Goal: Task Accomplishment & Management: Manage account settings

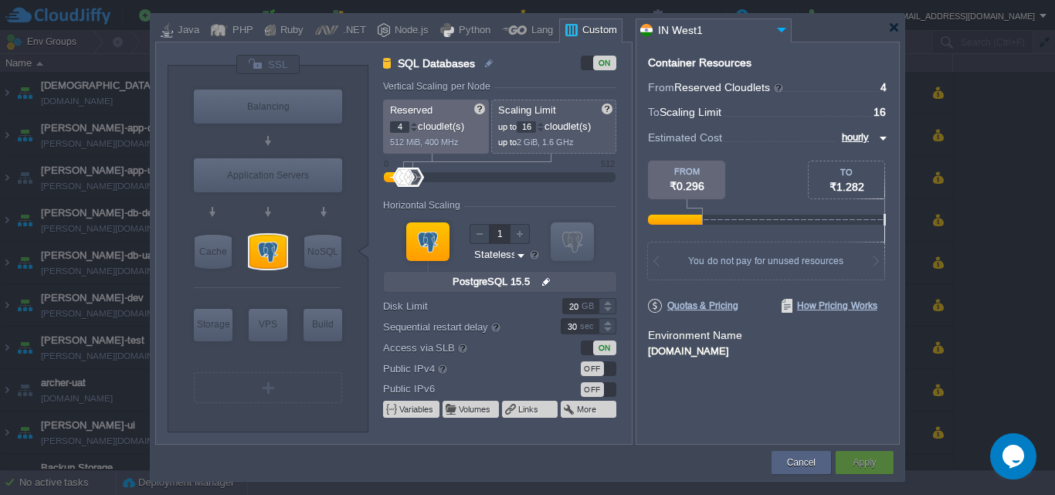
scroll to position [1313, 0]
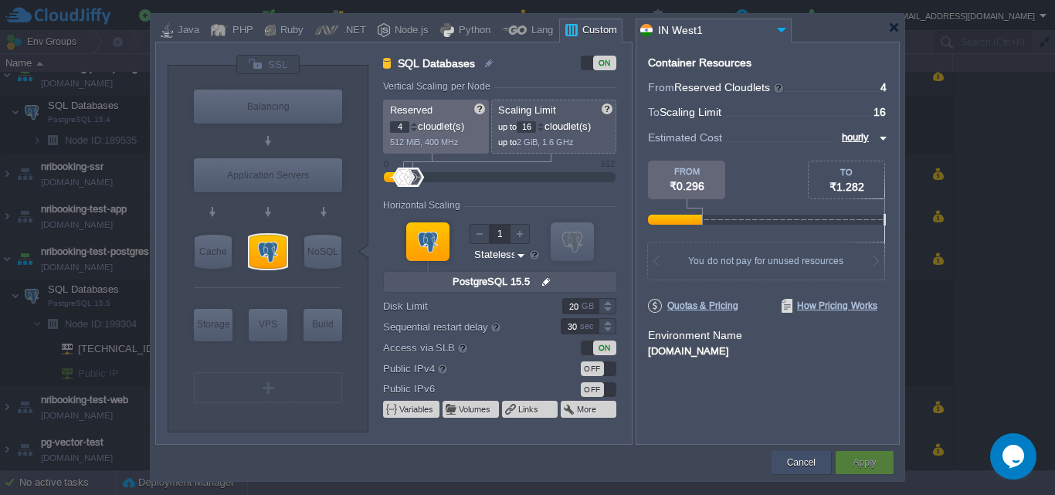
click at [803, 457] on button "Cancel" at bounding box center [801, 462] width 29 height 15
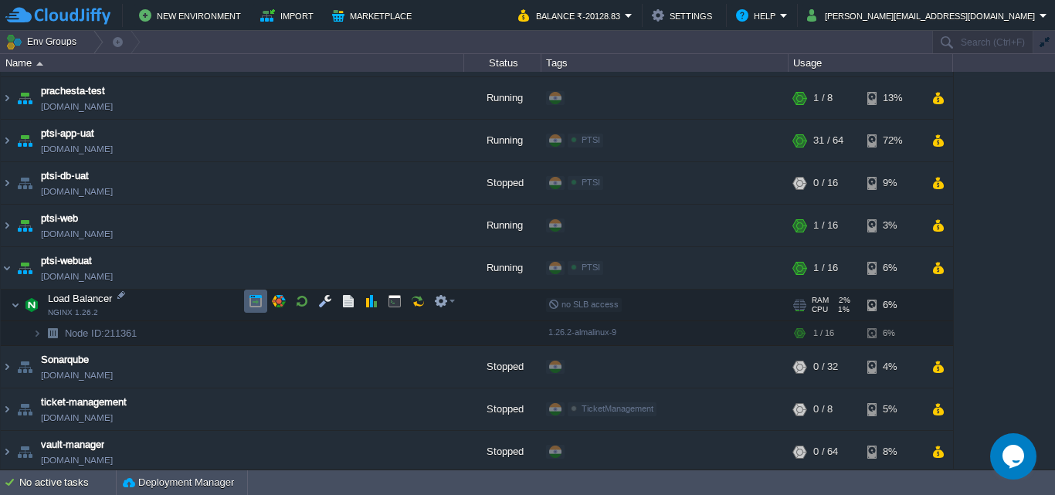
scroll to position [1788, 0]
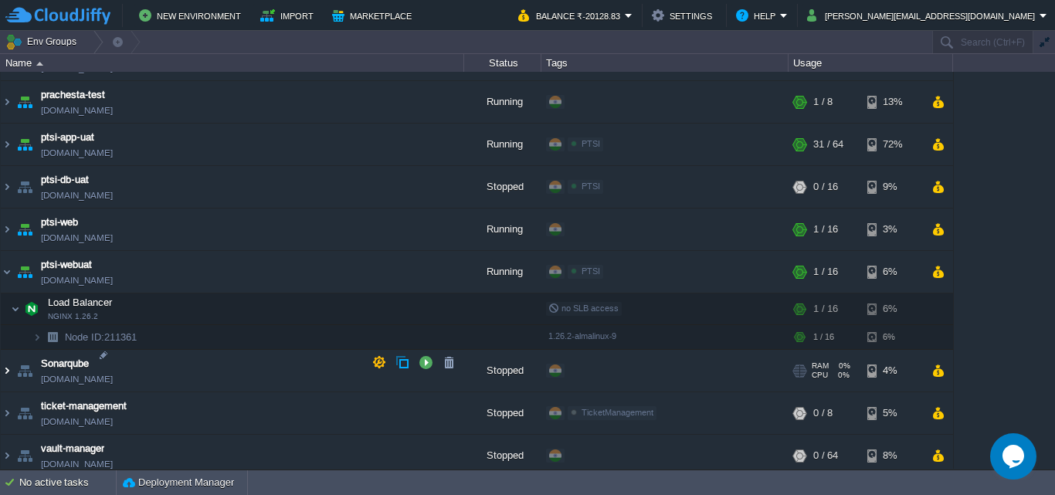
click at [4, 364] on img at bounding box center [7, 371] width 12 height 42
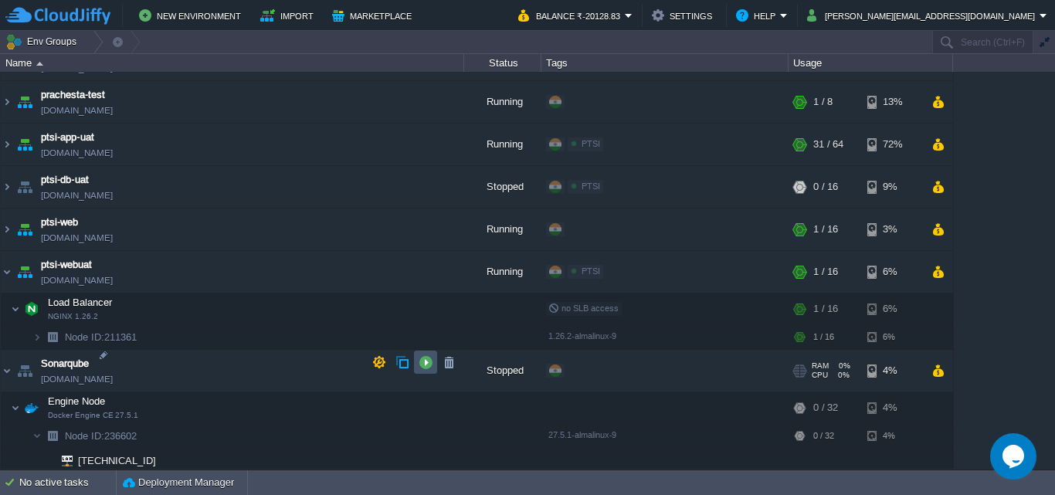
click at [420, 361] on button "button" at bounding box center [426, 362] width 14 height 14
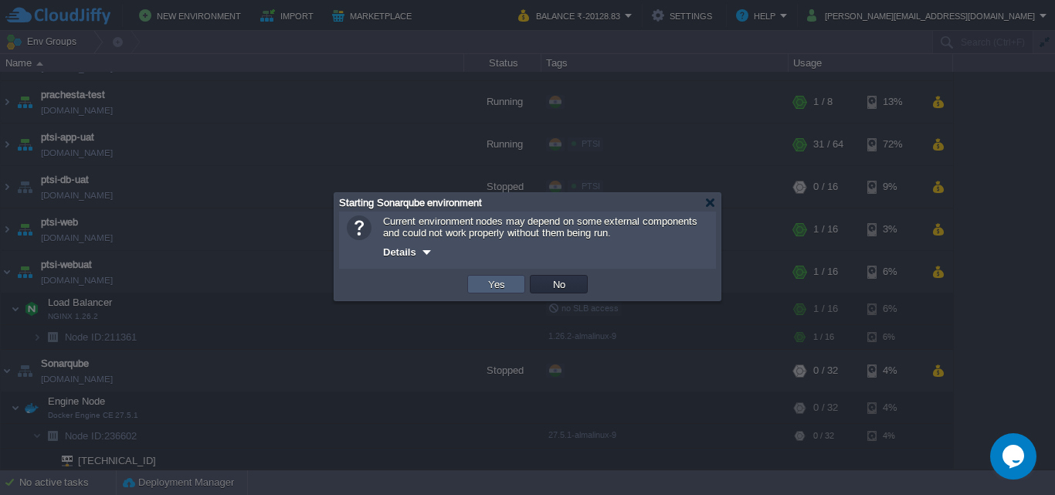
click at [493, 286] on button "Yes" at bounding box center [497, 284] width 26 height 14
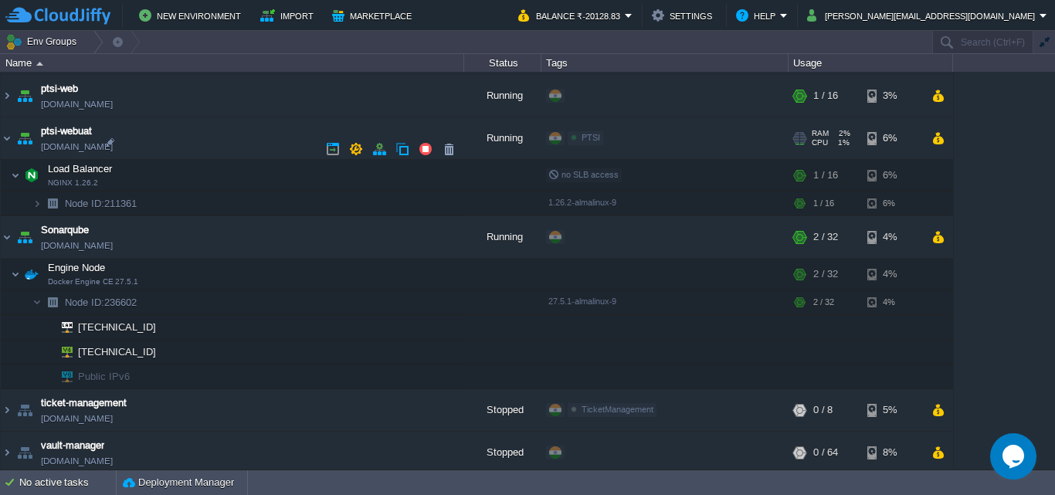
scroll to position [1787, 0]
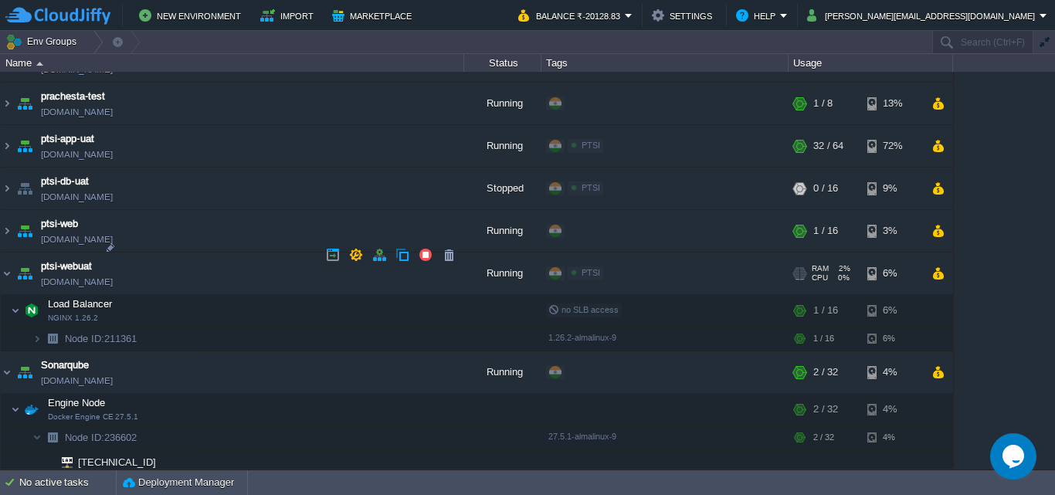
click at [29, 219] on img at bounding box center [25, 231] width 22 height 42
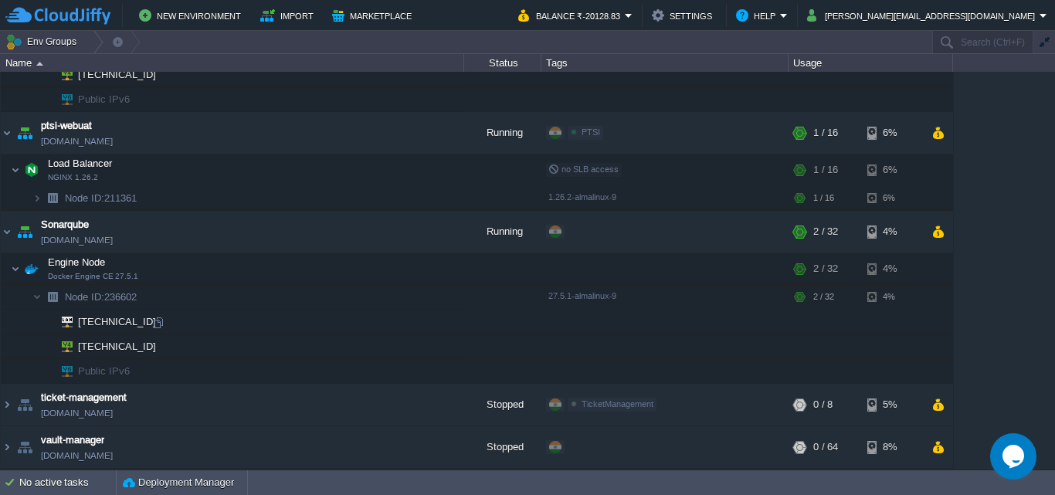
scroll to position [2055, 0]
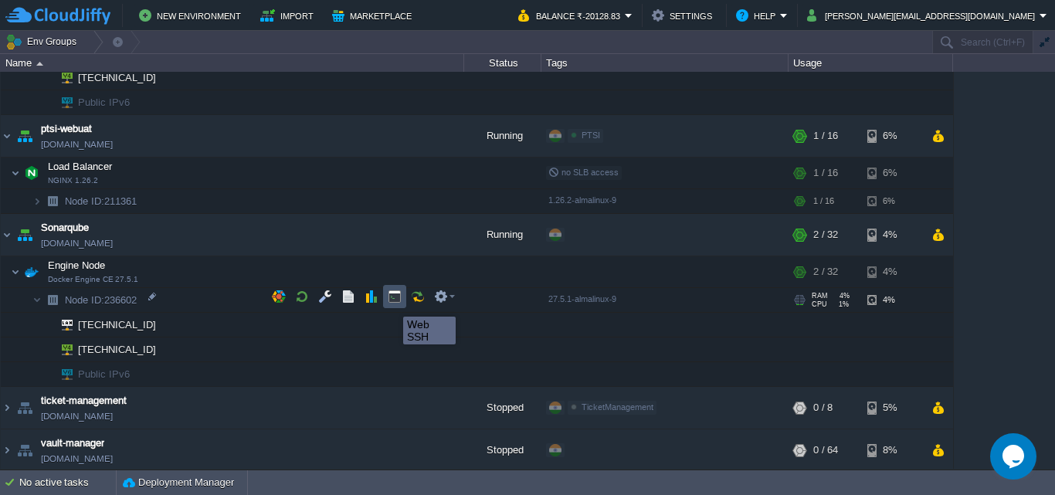
click at [392, 303] on button "button" at bounding box center [395, 297] width 14 height 14
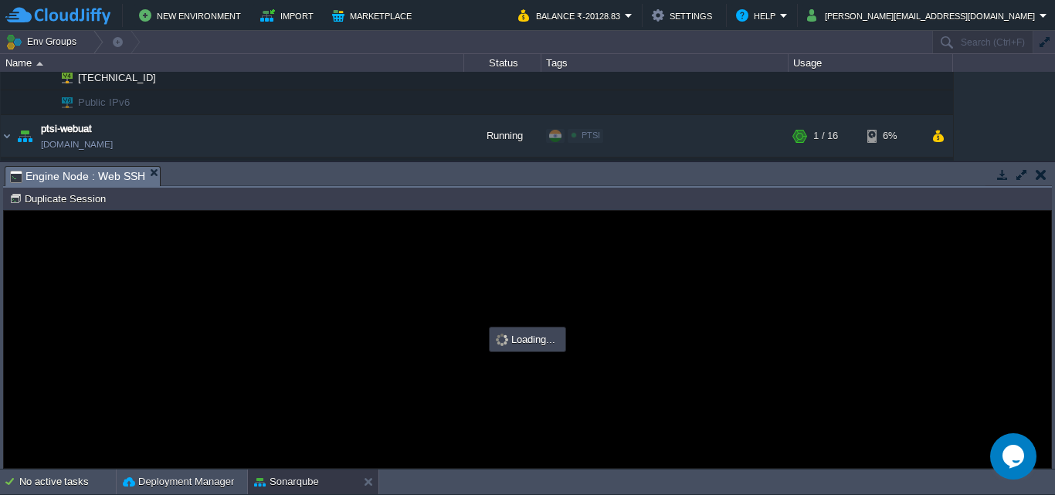
scroll to position [0, 0]
type input "#000000"
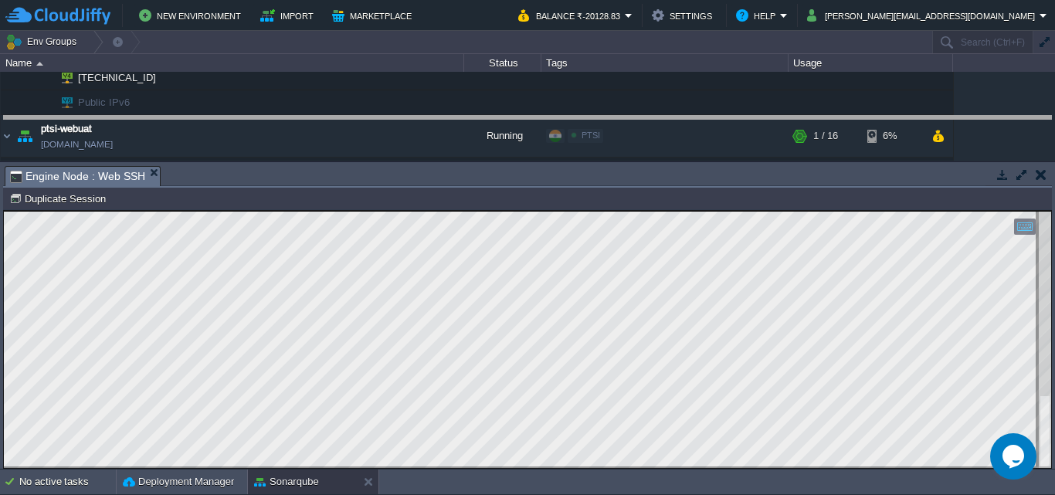
drag, startPoint x: 379, startPoint y: 178, endPoint x: 375, endPoint y: 128, distance: 50.4
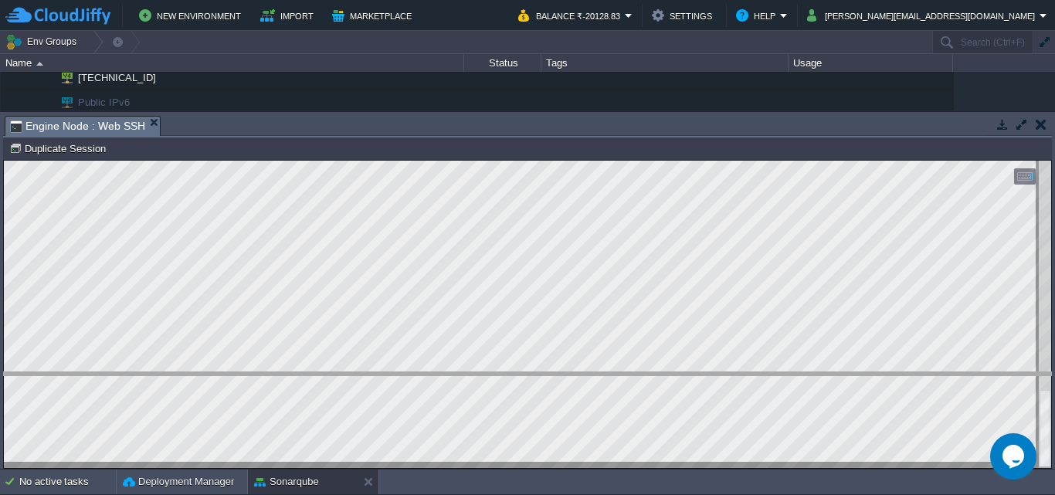
drag, startPoint x: 256, startPoint y: 126, endPoint x: 298, endPoint y: 382, distance: 259.8
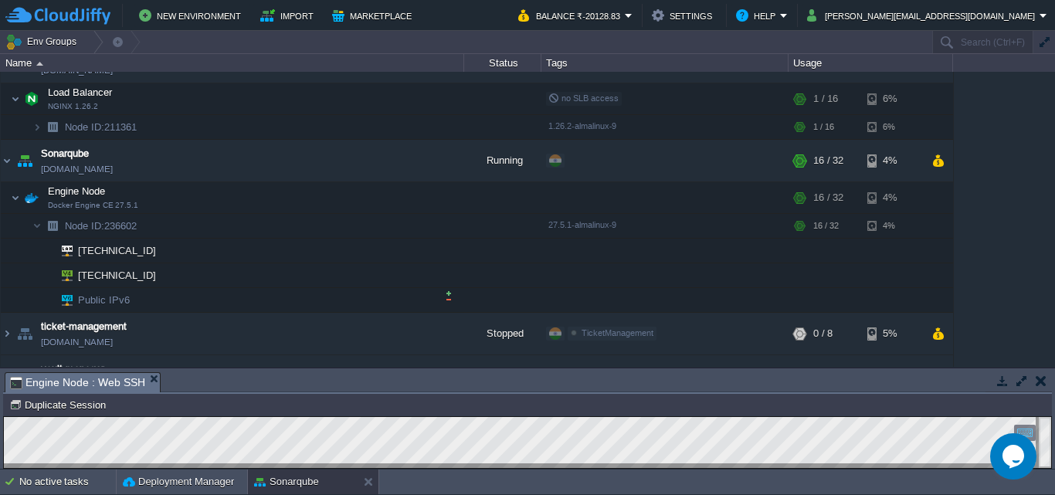
scroll to position [2132, 0]
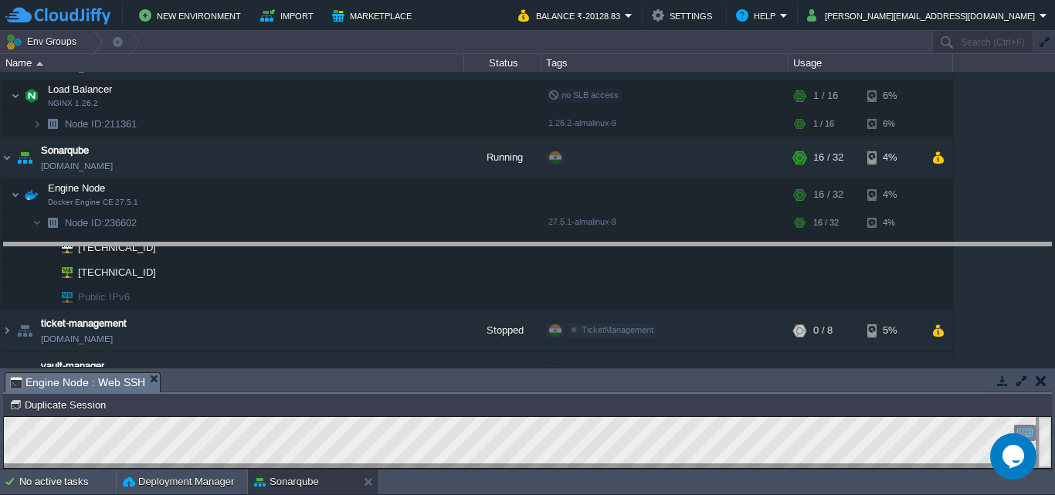
drag, startPoint x: 346, startPoint y: 382, endPoint x: 338, endPoint y: 253, distance: 130.0
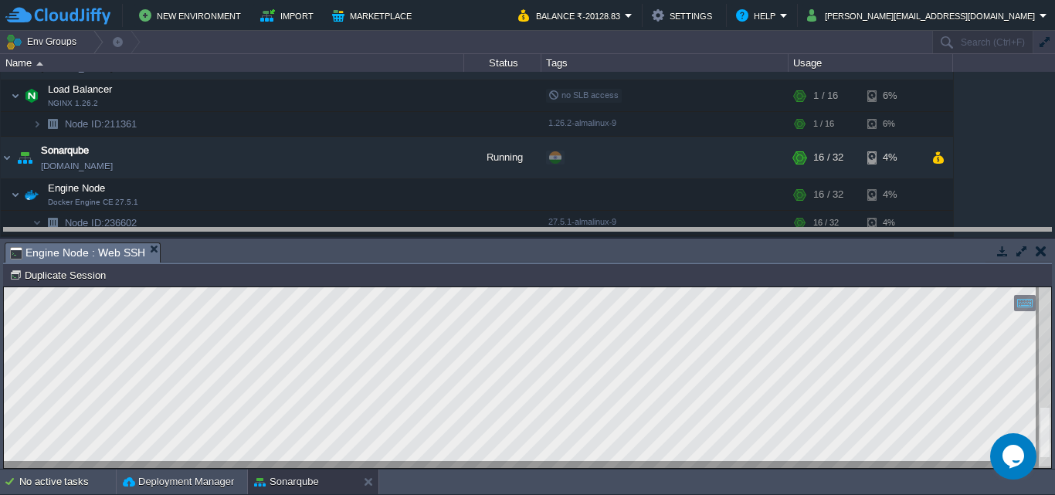
drag, startPoint x: 336, startPoint y: 255, endPoint x: 332, endPoint y: 240, distance: 15.2
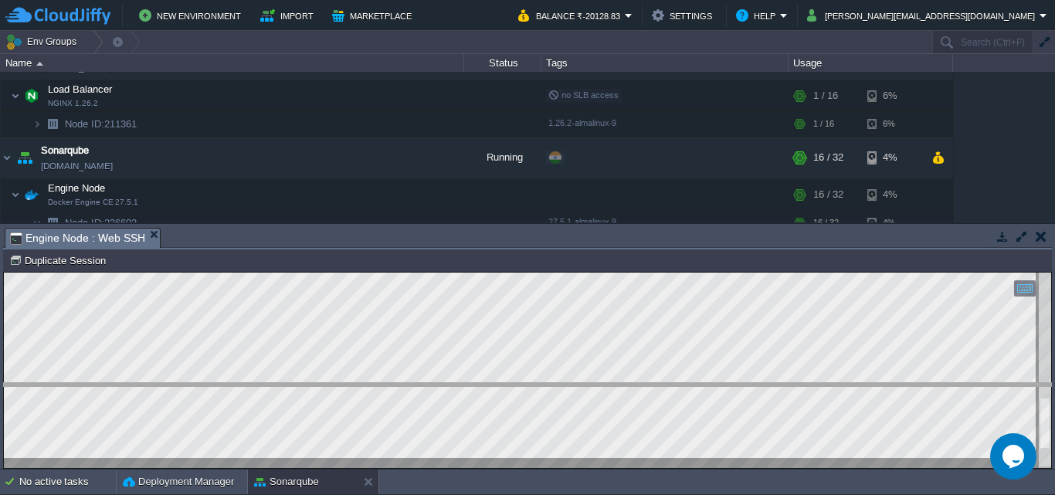
drag, startPoint x: 440, startPoint y: 237, endPoint x: 458, endPoint y: 392, distance: 156.4
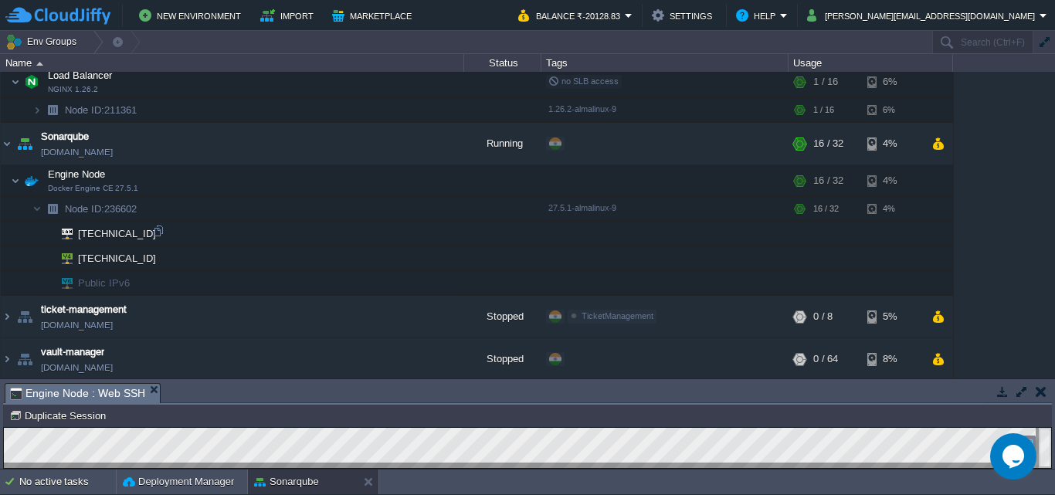
scroll to position [2068, 0]
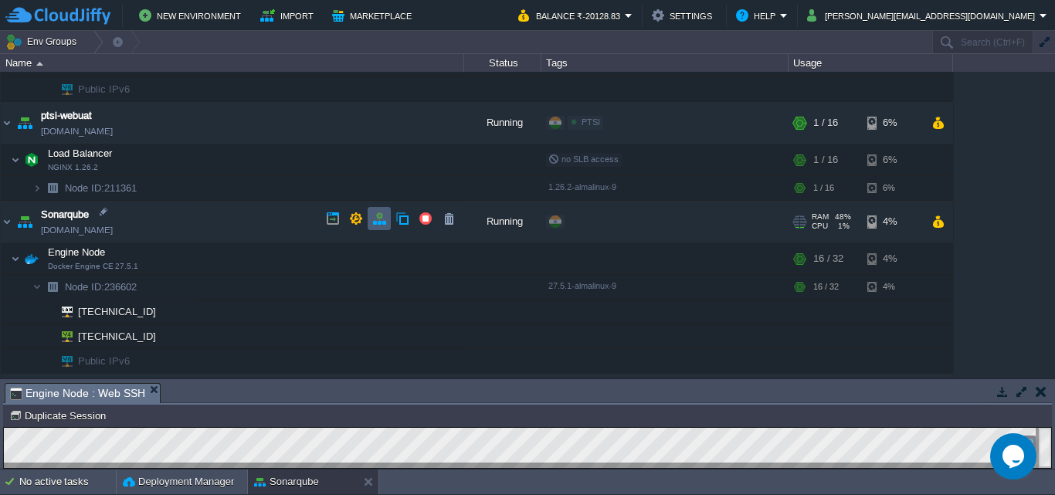
click at [386, 219] on td at bounding box center [379, 218] width 23 height 23
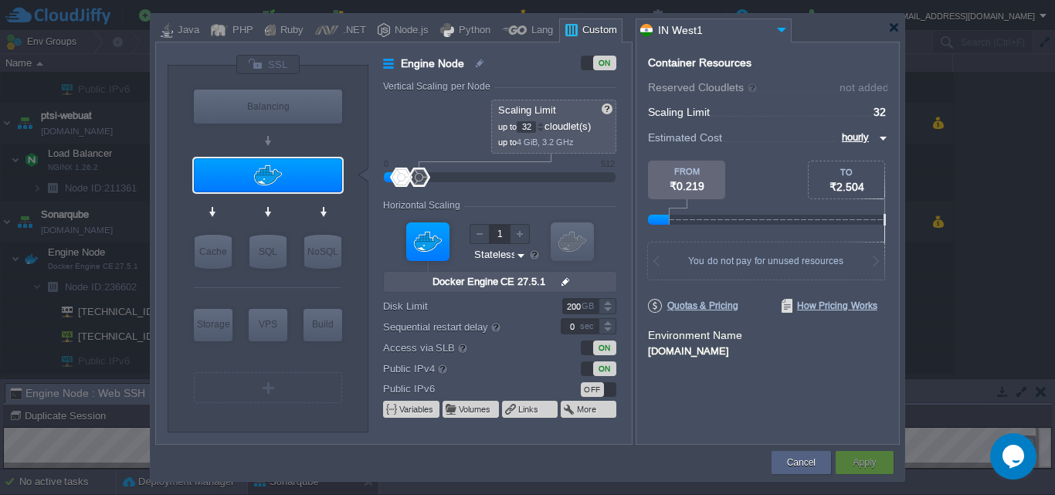
drag, startPoint x: 534, startPoint y: 124, endPoint x: 521, endPoint y: 123, distance: 13.2
click at [521, 123] on input "32" at bounding box center [526, 127] width 19 height 12
click at [535, 126] on input "32" at bounding box center [526, 127] width 19 height 12
drag, startPoint x: 535, startPoint y: 126, endPoint x: 518, endPoint y: 124, distance: 16.4
click at [518, 124] on p "up to 32 cloudlet(s)" at bounding box center [554, 125] width 113 height 16
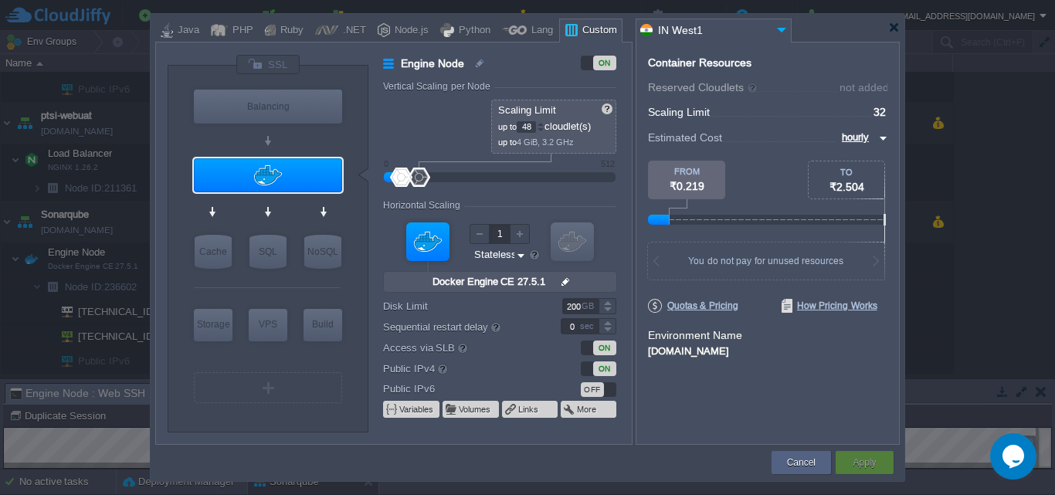
type input "48"
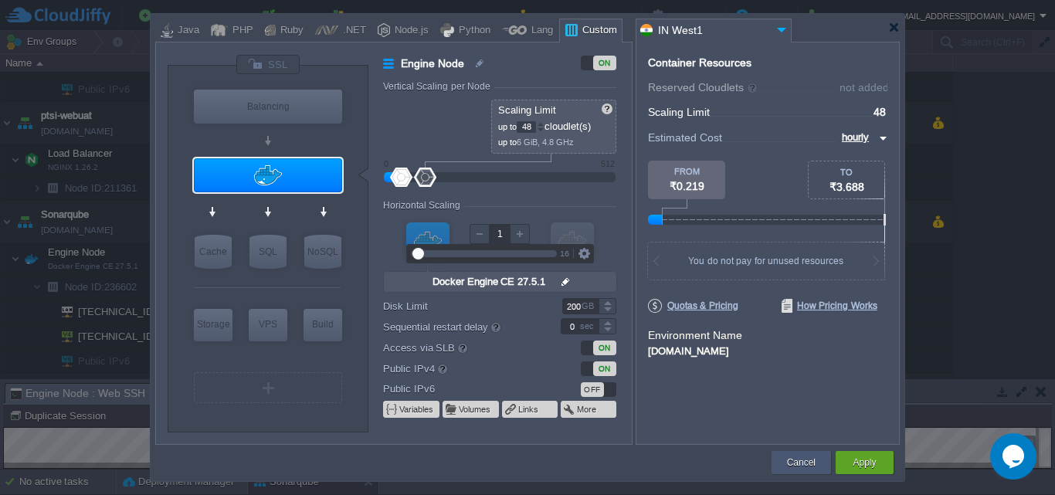
click at [799, 459] on button "Cancel" at bounding box center [801, 462] width 29 height 15
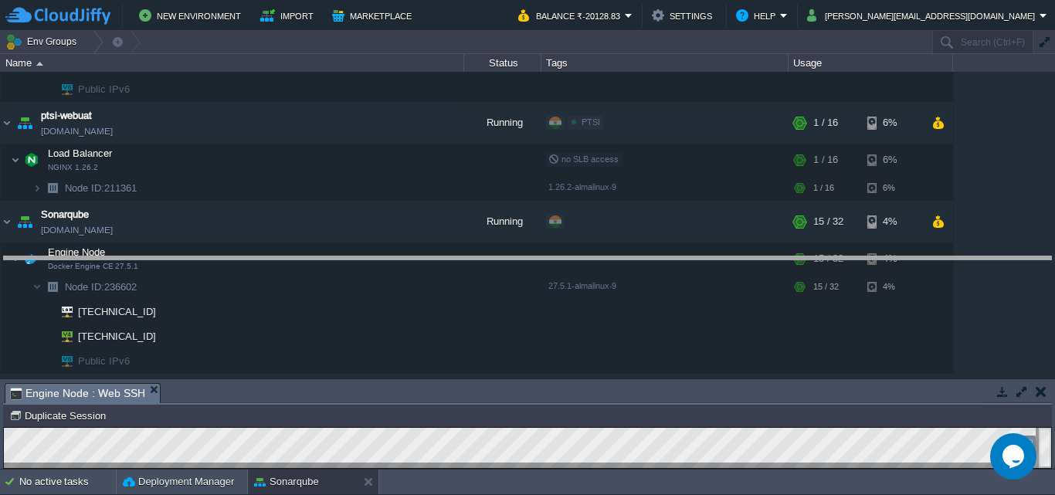
drag, startPoint x: 428, startPoint y: 392, endPoint x: 431, endPoint y: 267, distance: 125.2
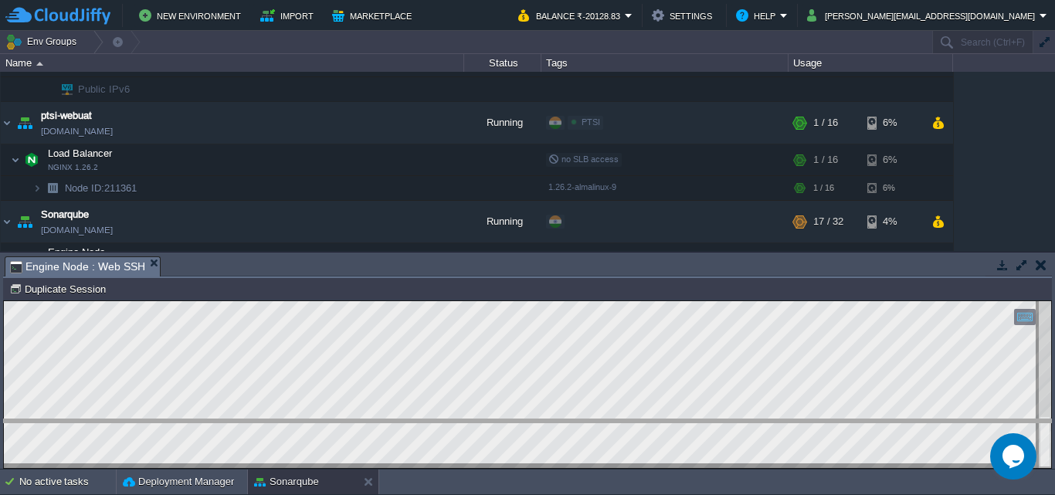
drag, startPoint x: 199, startPoint y: 269, endPoint x: 200, endPoint y: 294, distance: 24.8
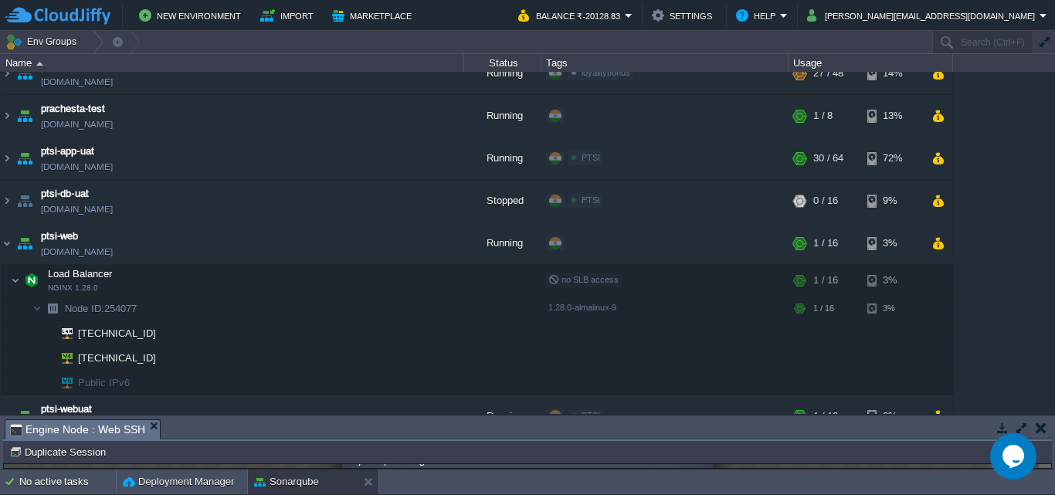
scroll to position [1779, 0]
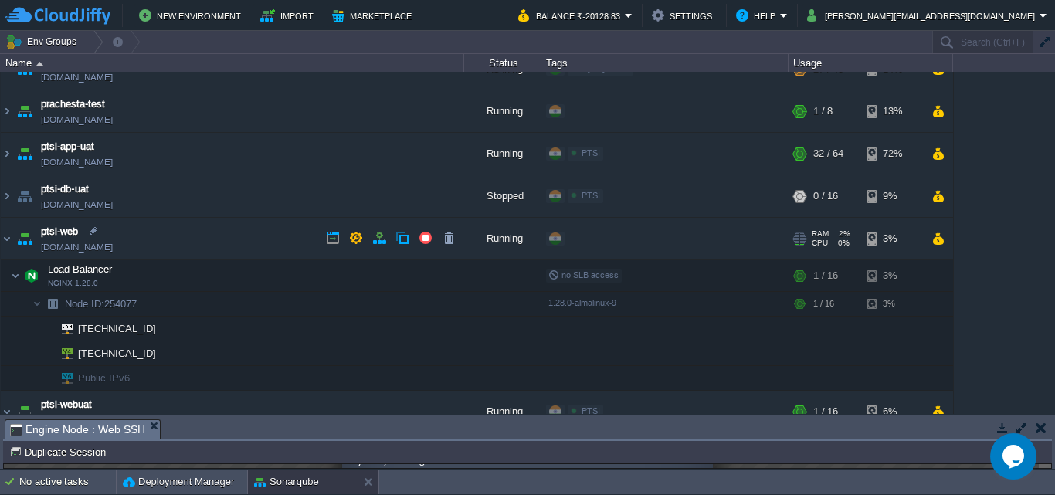
click at [113, 246] on link "[DOMAIN_NAME]" at bounding box center [77, 246] width 72 height 15
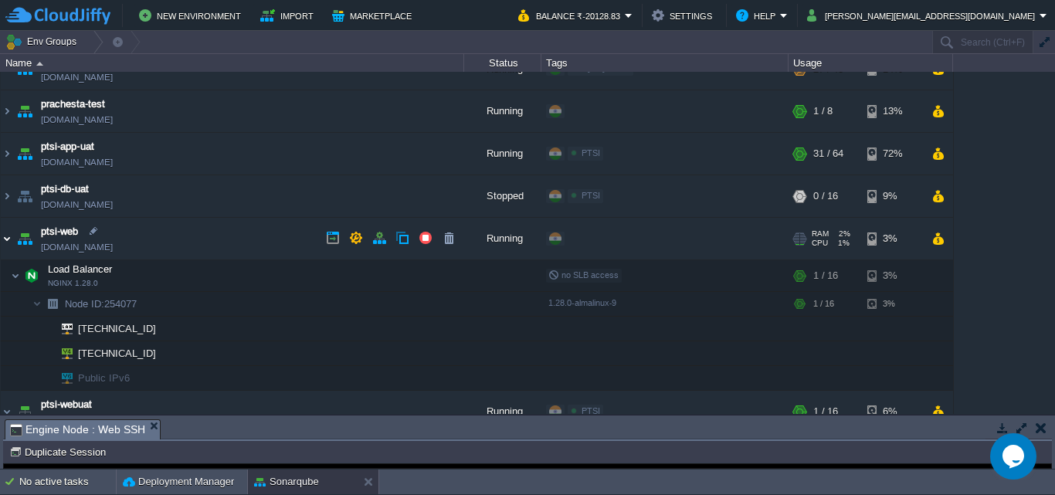
click at [8, 239] on img at bounding box center [7, 239] width 12 height 42
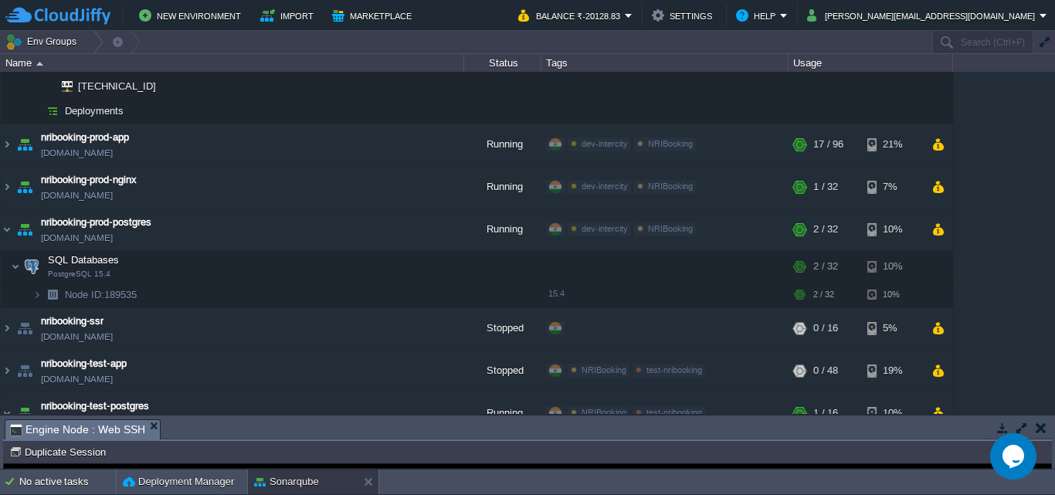
scroll to position [1147, 0]
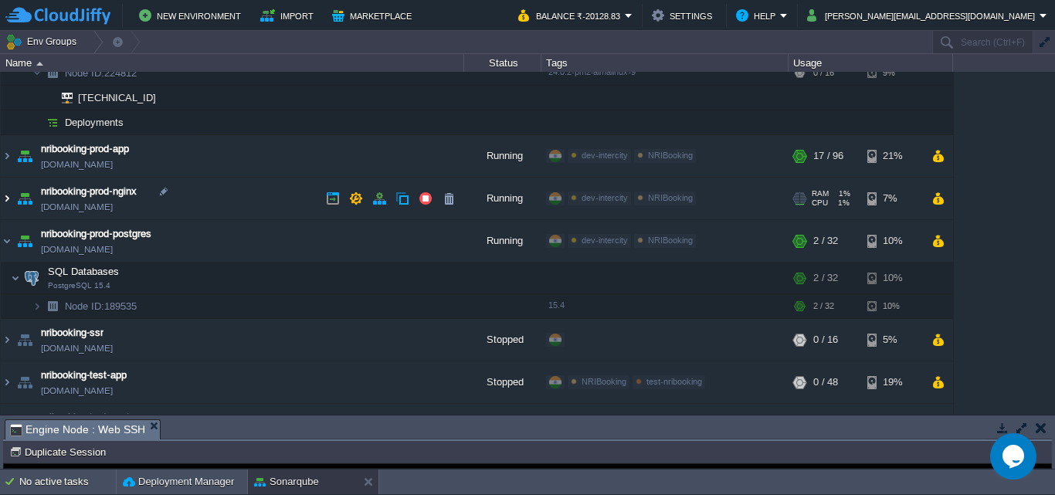
click at [9, 199] on img at bounding box center [7, 199] width 12 height 42
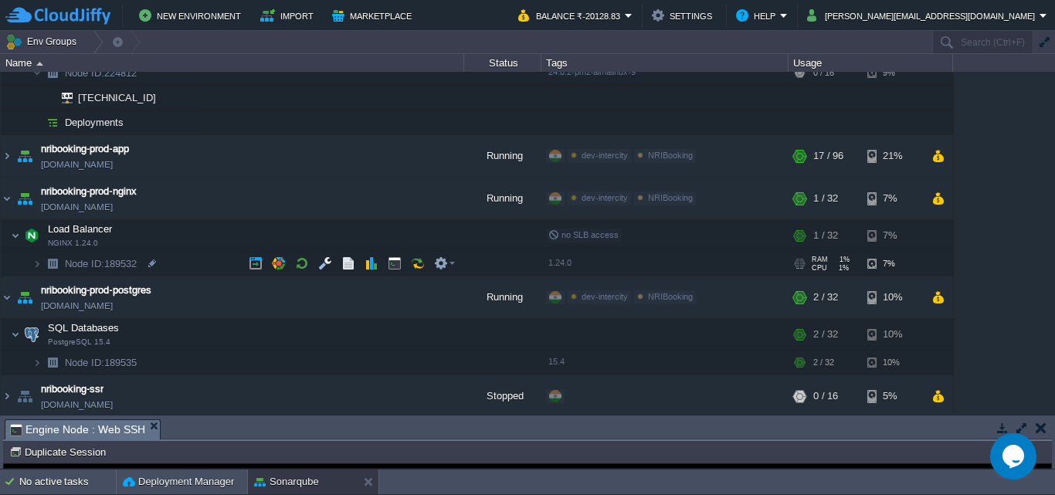
click at [30, 267] on span at bounding box center [17, 264] width 32 height 12
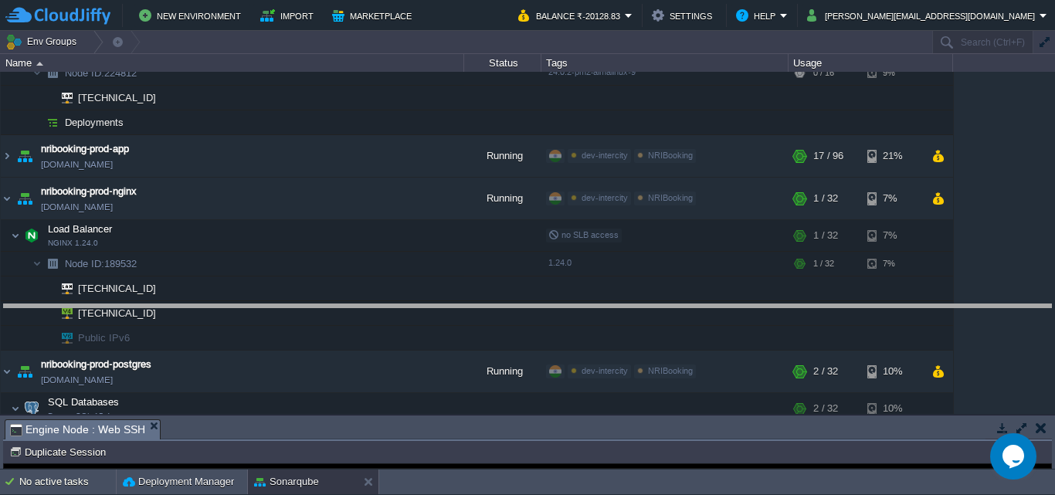
drag, startPoint x: 277, startPoint y: 429, endPoint x: 270, endPoint y: 314, distance: 115.3
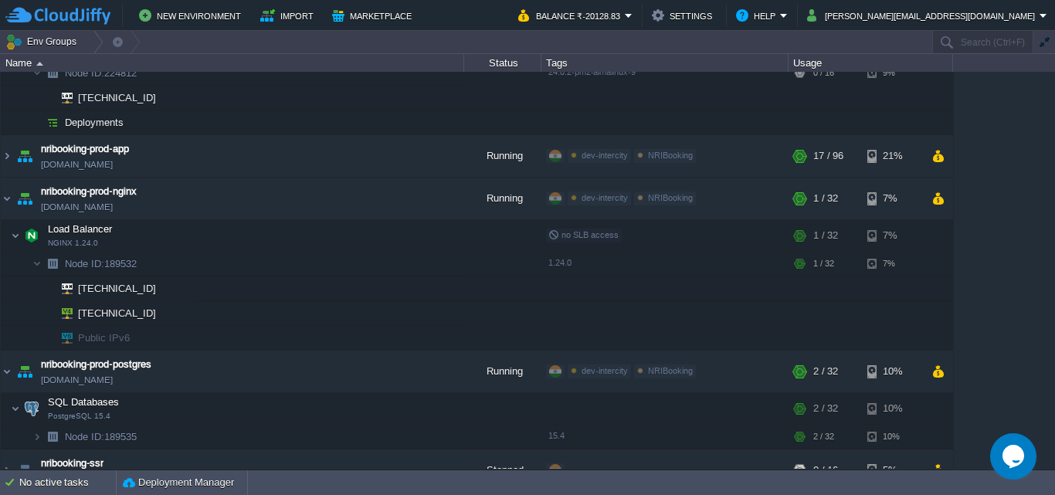
drag, startPoint x: 1048, startPoint y: 280, endPoint x: 1054, endPoint y: 174, distance: 106.8
click at [1054, 174] on div "anayasmi-lms [DOMAIN_NAME] Running + Add to Env Group RAM 3% CPU 1% 1 / 32 18% …" at bounding box center [527, 270] width 1055 height 397
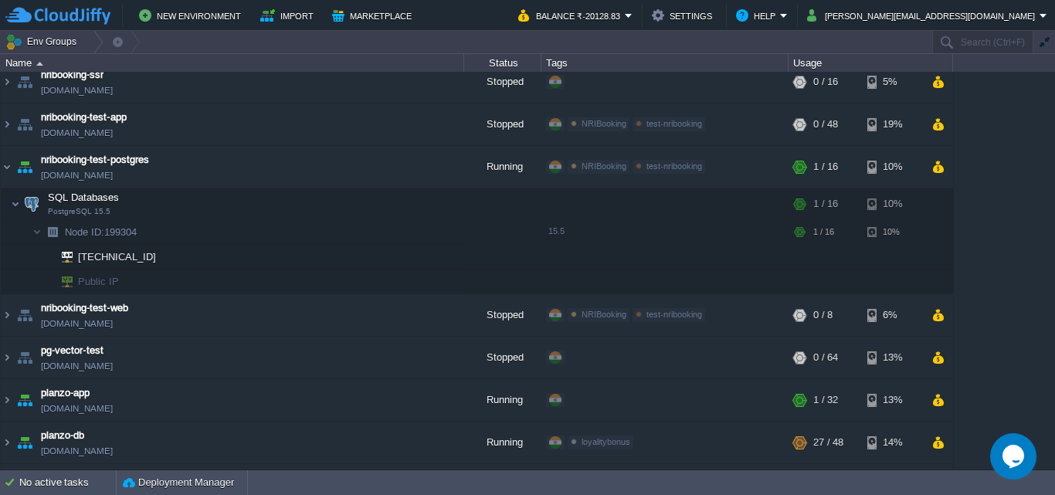
scroll to position [0, 0]
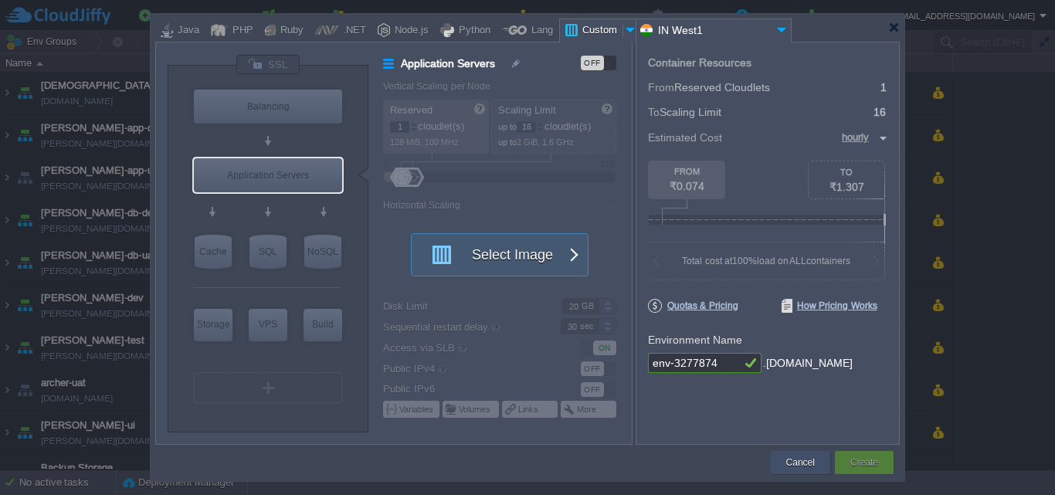
click at [799, 462] on button "Cancel" at bounding box center [800, 462] width 29 height 15
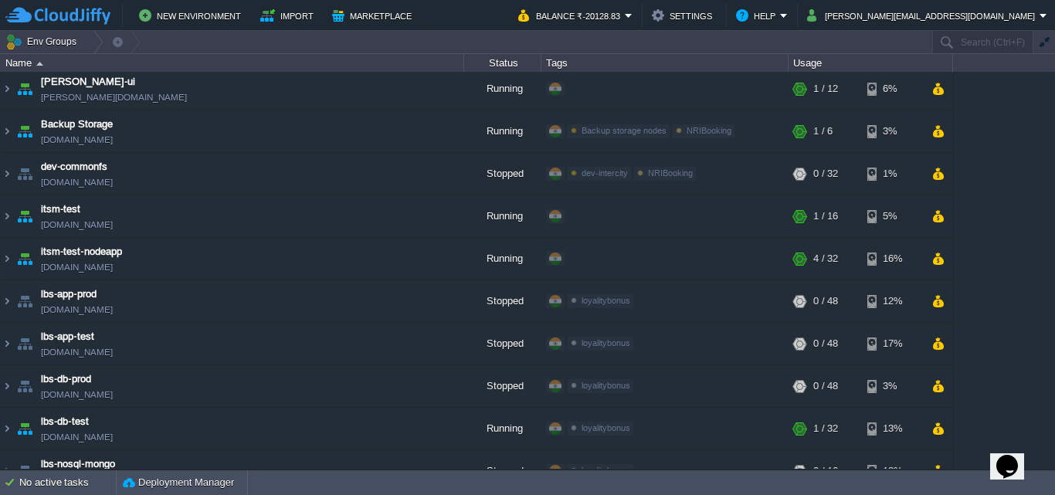
scroll to position [378, 0]
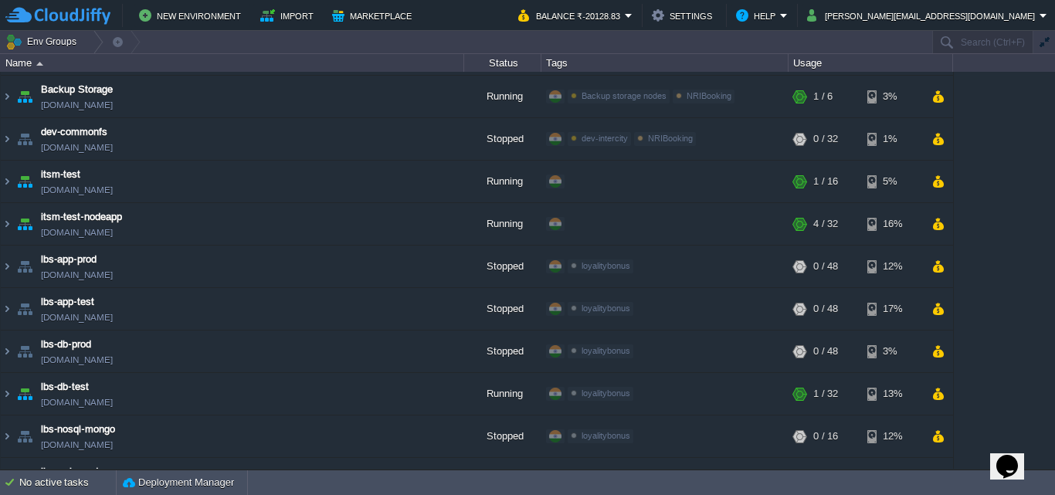
drag, startPoint x: 1049, startPoint y: 213, endPoint x: 1054, endPoint y: 248, distance: 35.2
click at [1054, 248] on div "anayasmi-lms [DOMAIN_NAME] Running + Add to Env Group RAM 3% CPU 1% 1 / 32 18% …" at bounding box center [527, 270] width 1055 height 397
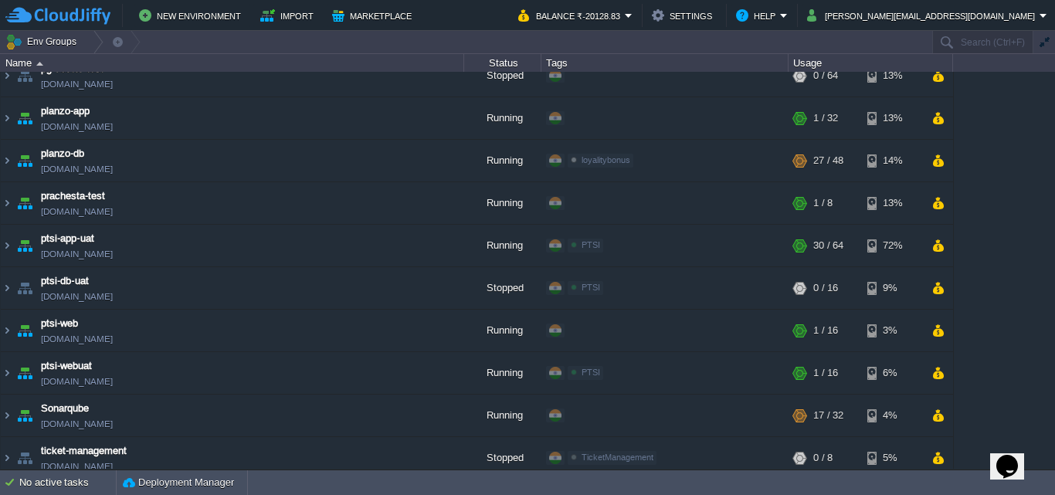
scroll to position [1459, 0]
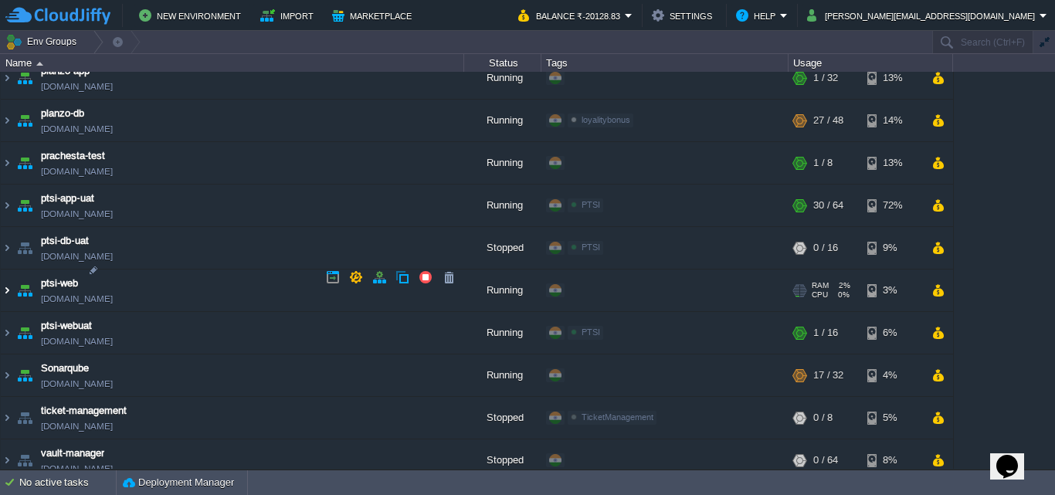
click at [8, 275] on img at bounding box center [7, 291] width 12 height 42
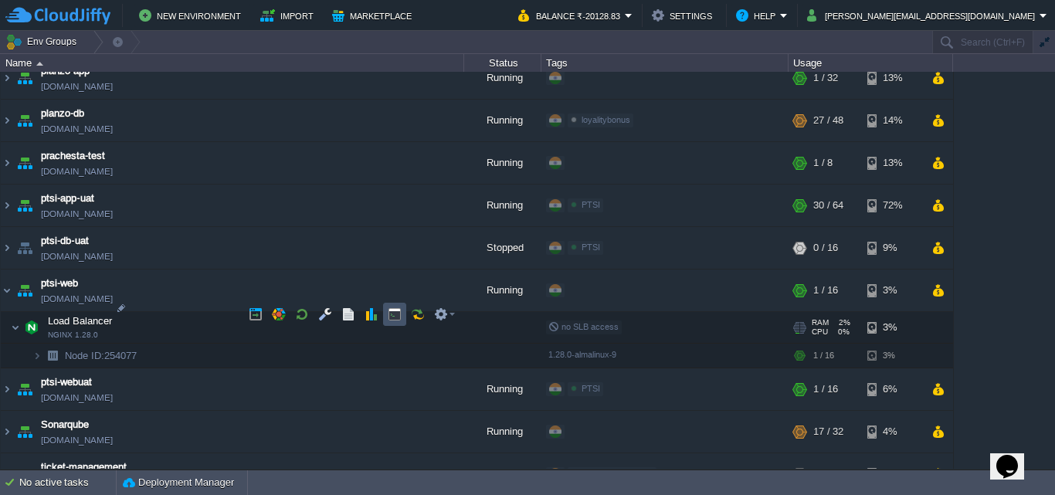
click at [394, 315] on button "button" at bounding box center [395, 314] width 14 height 14
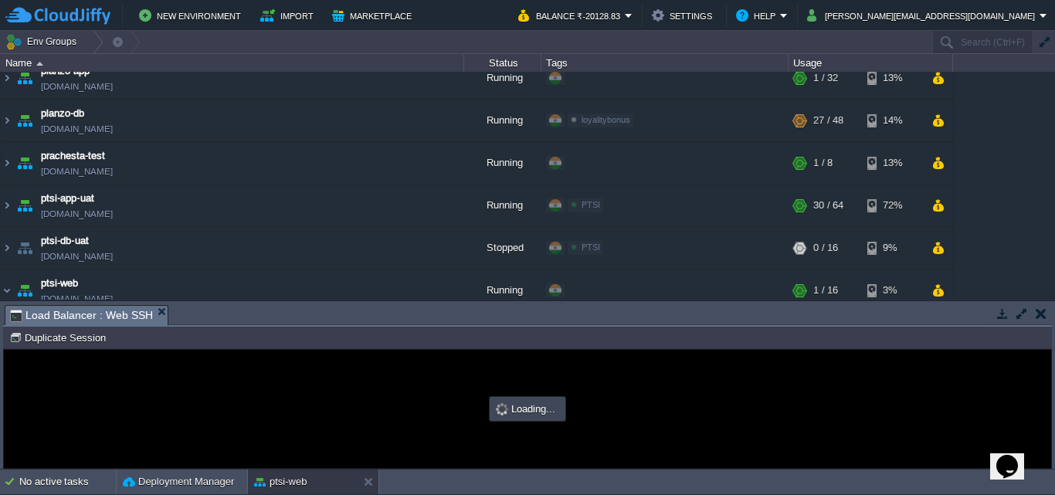
scroll to position [0, 0]
type input "#000000"
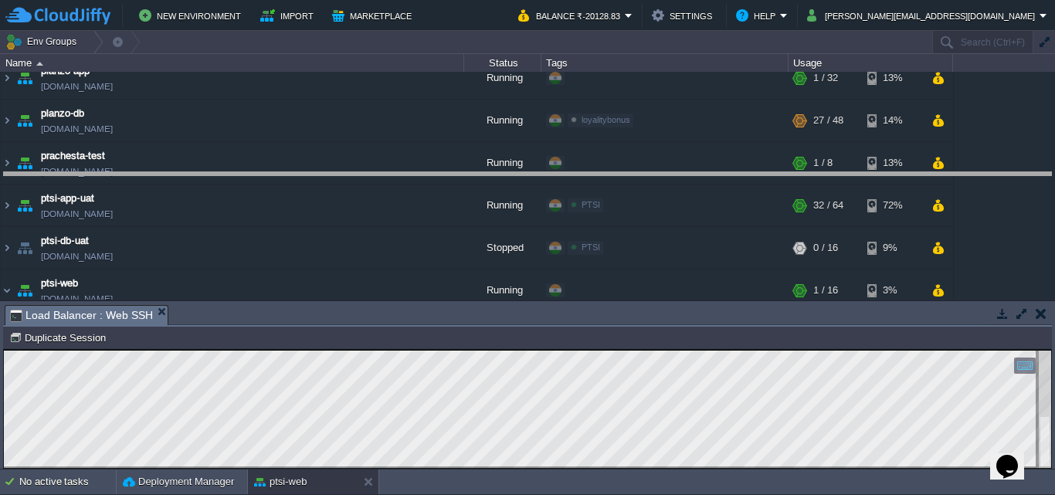
drag, startPoint x: 486, startPoint y: 317, endPoint x: 502, endPoint y: 184, distance: 133.8
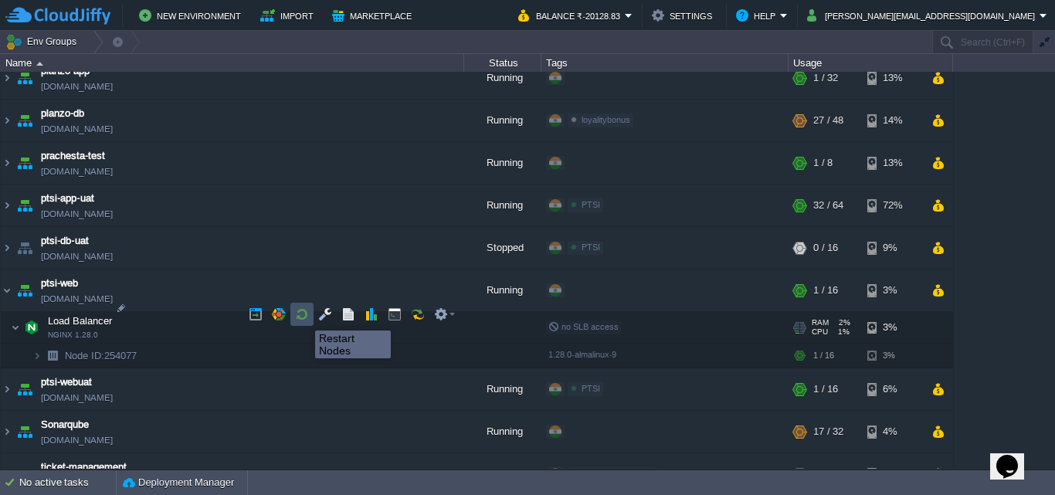
click at [304, 317] on button "button" at bounding box center [302, 314] width 14 height 14
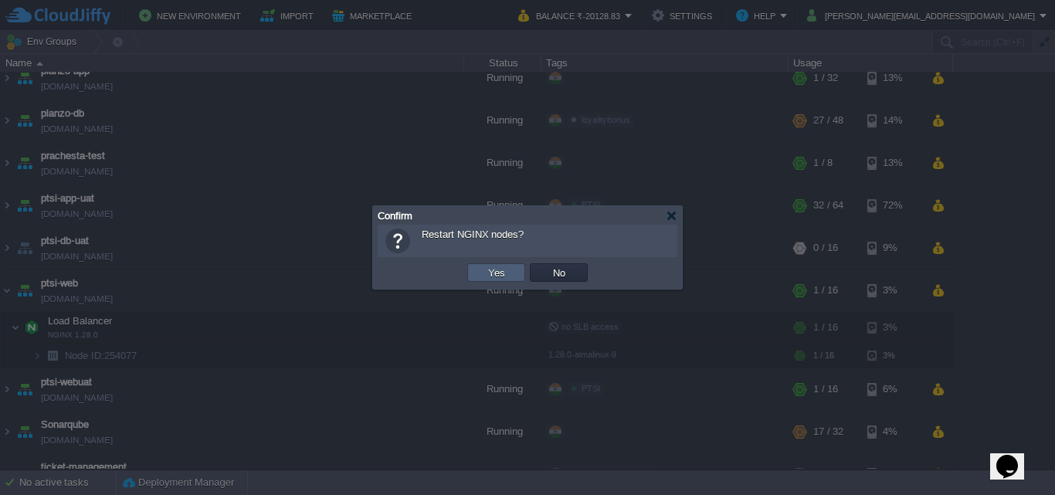
click at [495, 272] on button "Yes" at bounding box center [497, 273] width 26 height 14
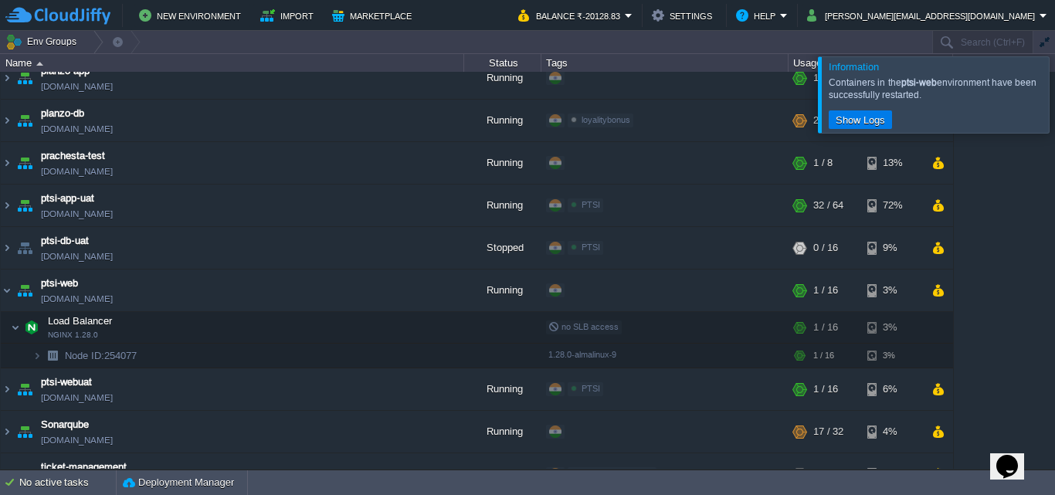
click at [1054, 96] on div at bounding box center [1074, 94] width 0 height 76
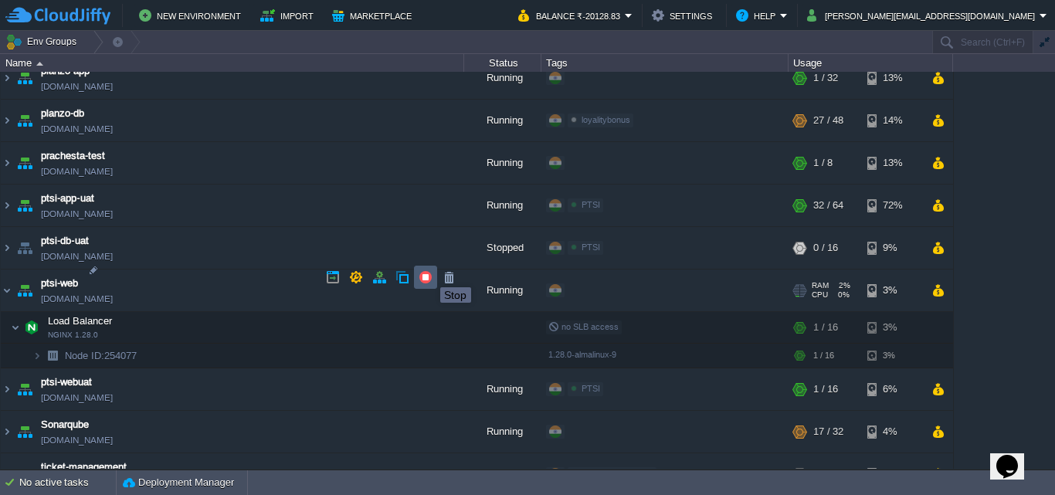
click at [429, 273] on button "button" at bounding box center [426, 277] width 14 height 14
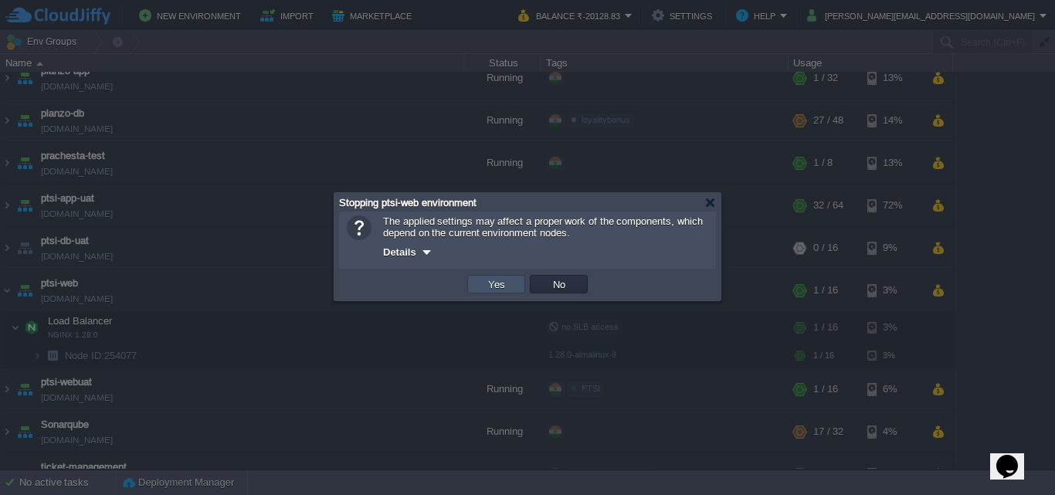
click at [502, 281] on button "Yes" at bounding box center [497, 284] width 26 height 14
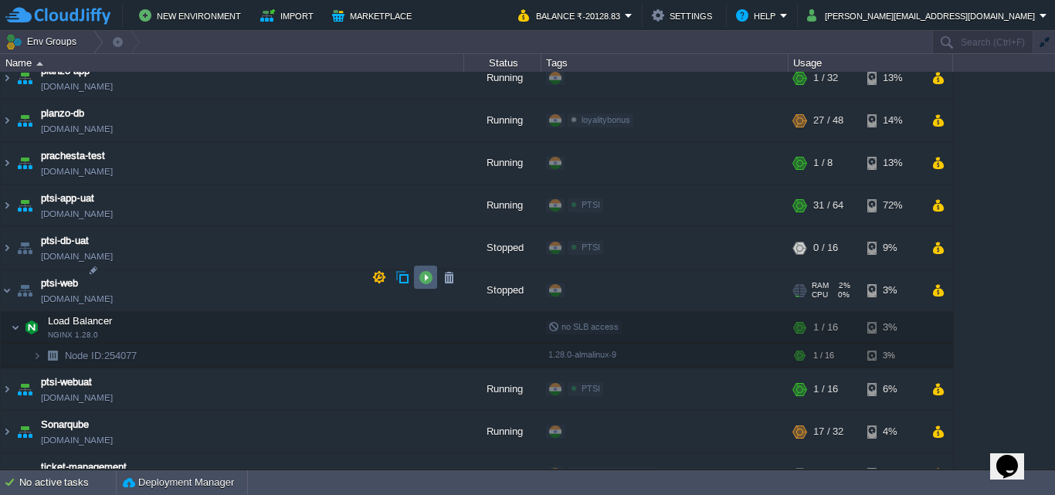
click at [427, 281] on button "button" at bounding box center [426, 277] width 14 height 14
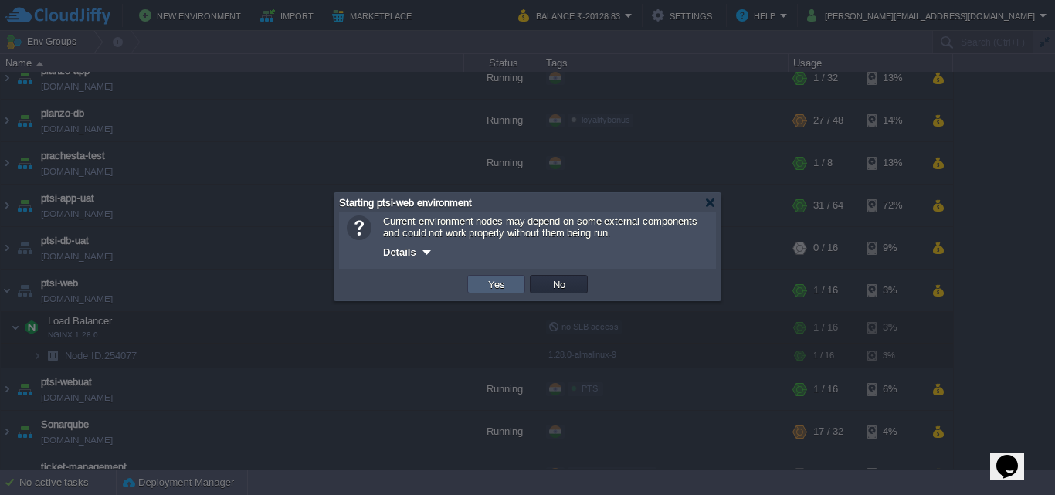
click at [479, 286] on td "Yes" at bounding box center [496, 284] width 58 height 19
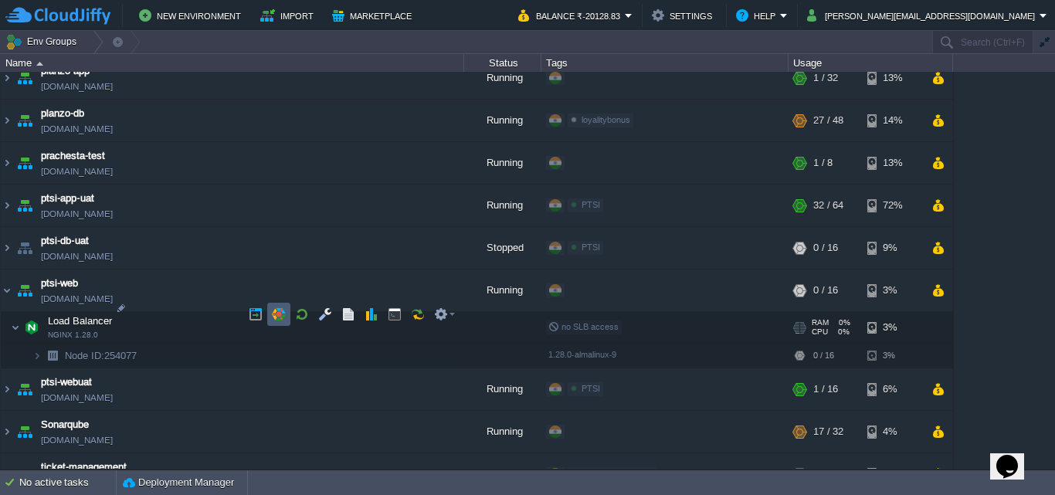
click at [283, 313] on button "button" at bounding box center [279, 314] width 14 height 14
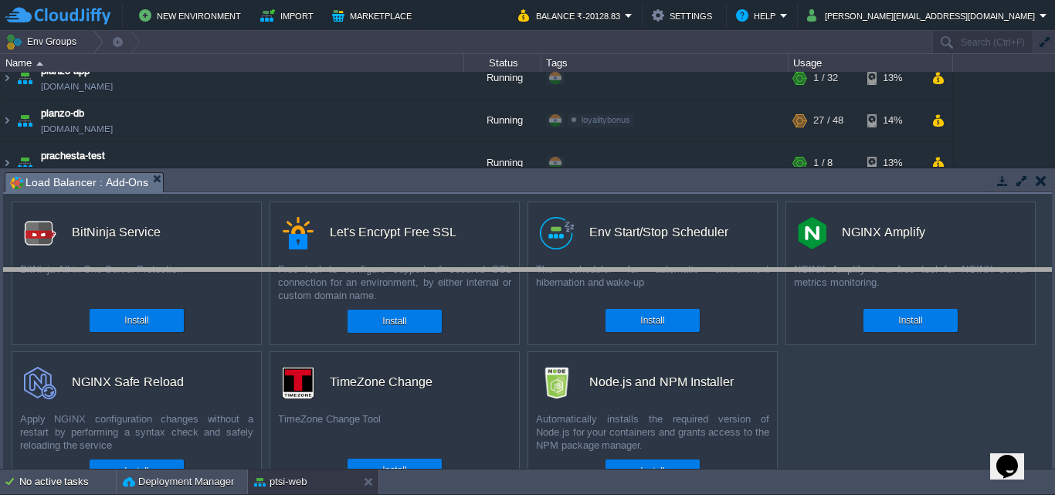
drag, startPoint x: 417, startPoint y: 178, endPoint x: 416, endPoint y: 274, distance: 96.6
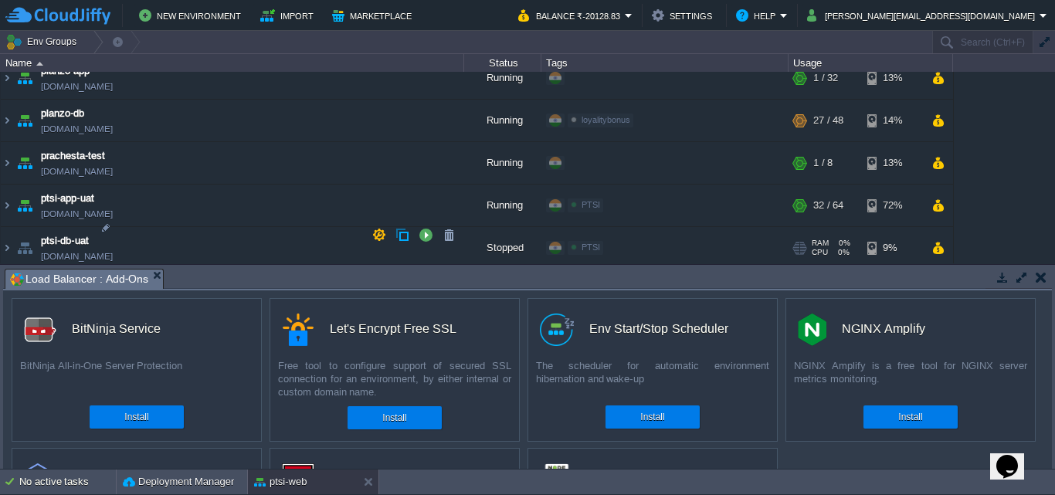
scroll to position [1614, 0]
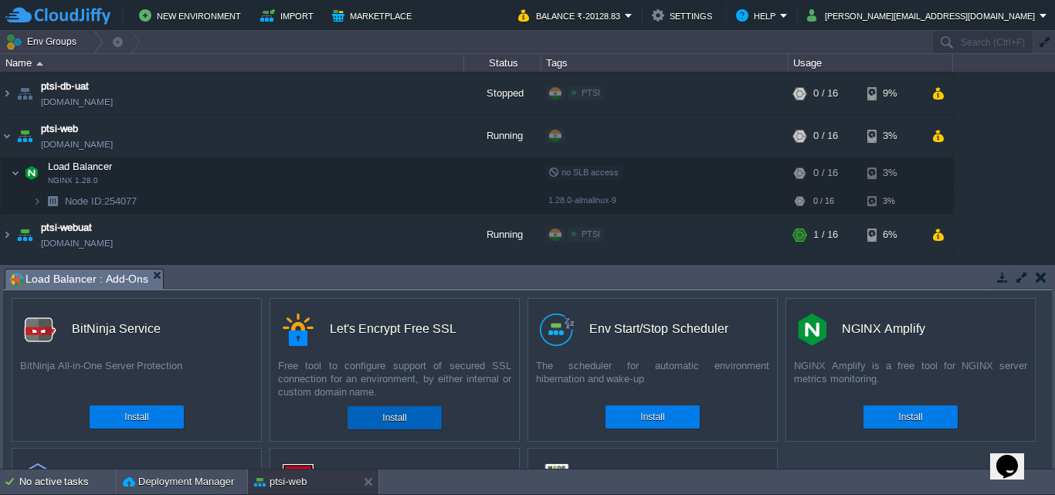
click at [414, 419] on div "Install" at bounding box center [394, 417] width 71 height 23
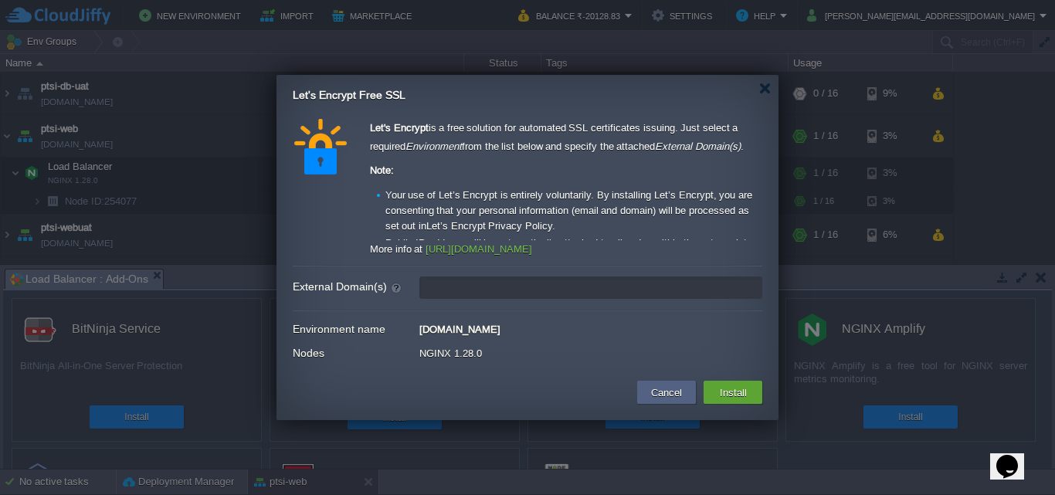
click at [532, 288] on input "External Domain(s)" at bounding box center [590, 288] width 343 height 22
type input "ptsi.loyal-genie.com"
click at [723, 394] on button "Install" at bounding box center [733, 392] width 36 height 19
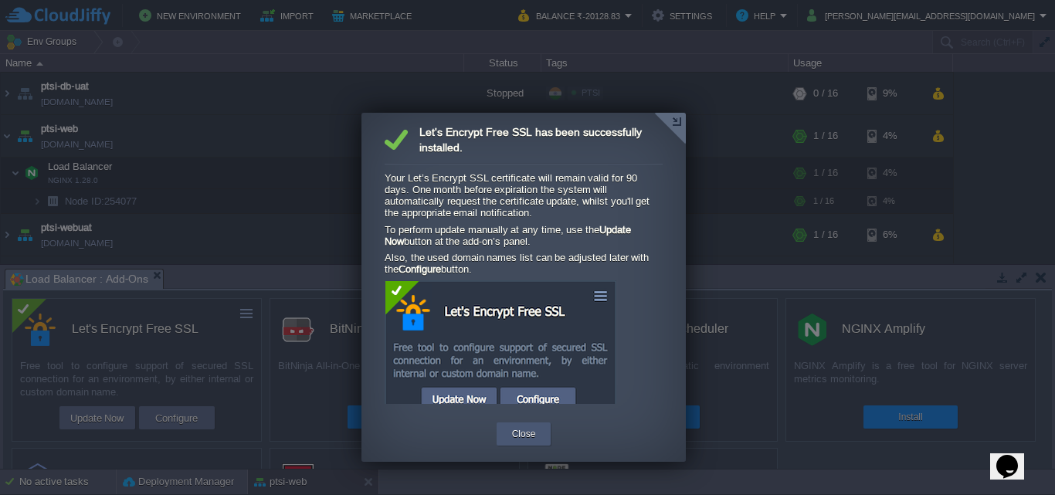
click at [536, 428] on div "Close" at bounding box center [524, 434] width 32 height 23
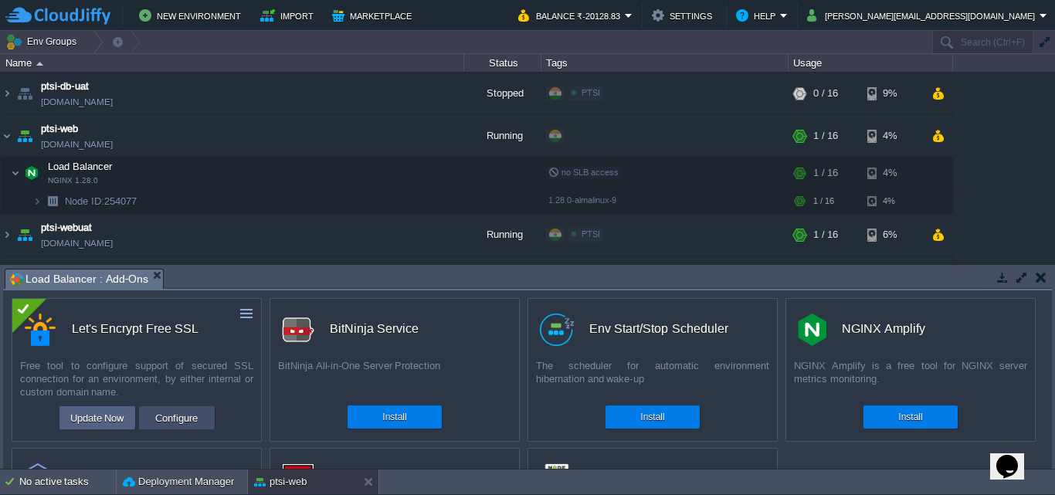
click at [176, 413] on button "Configure" at bounding box center [177, 418] width 52 height 19
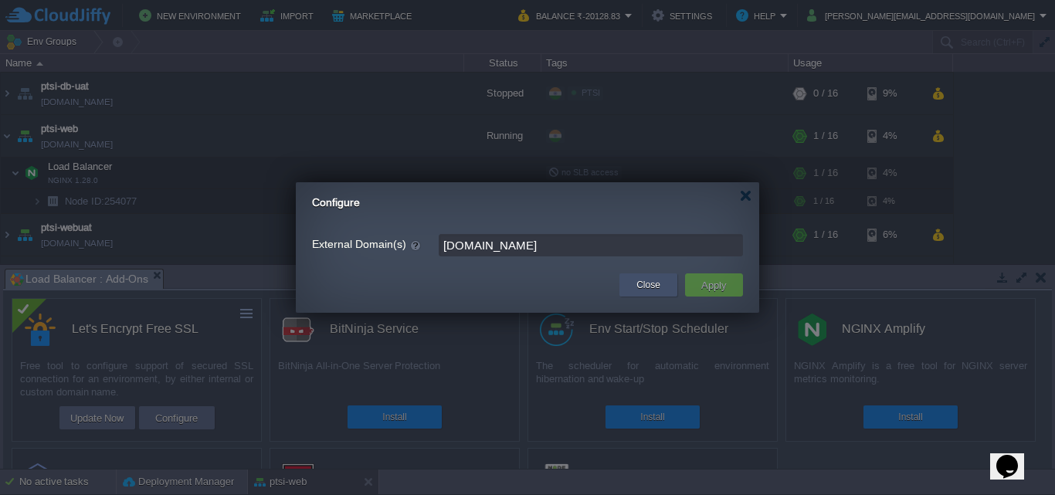
click at [660, 287] on div "Close" at bounding box center [648, 284] width 35 height 23
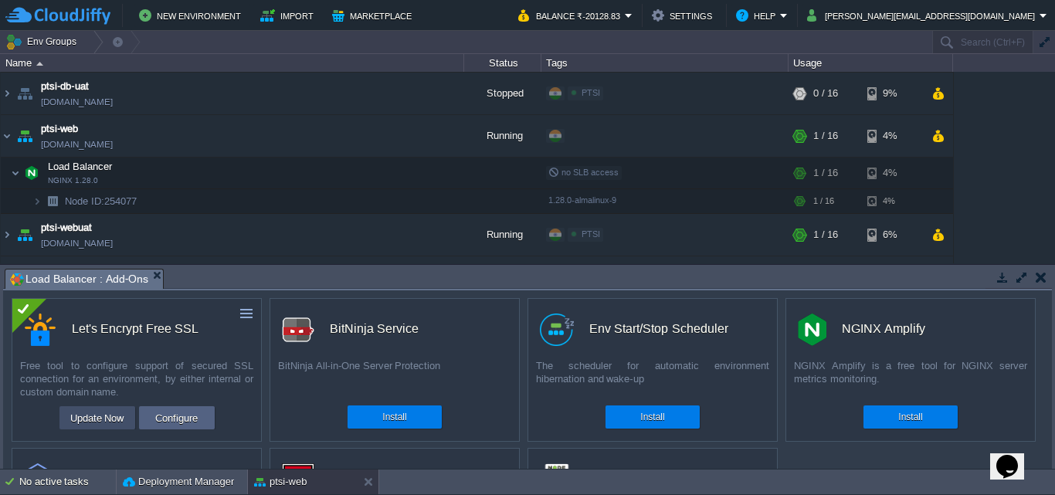
click at [104, 414] on button "Update Now" at bounding box center [97, 418] width 63 height 19
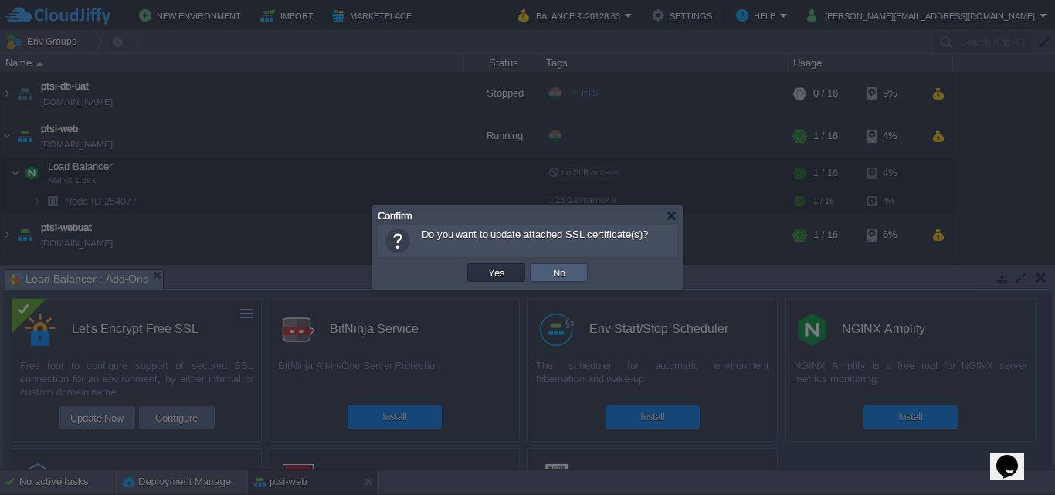
click at [566, 271] on button "No" at bounding box center [559, 273] width 22 height 14
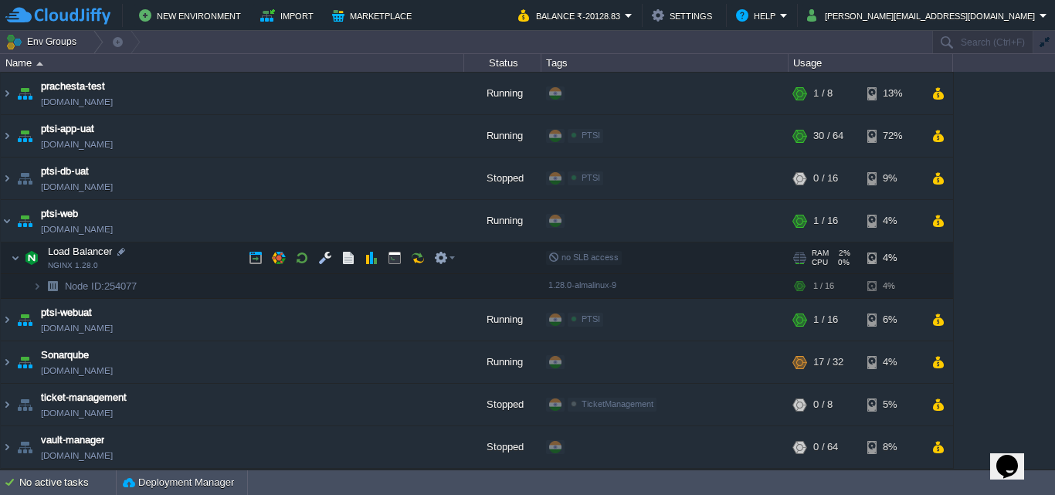
scroll to position [1529, 0]
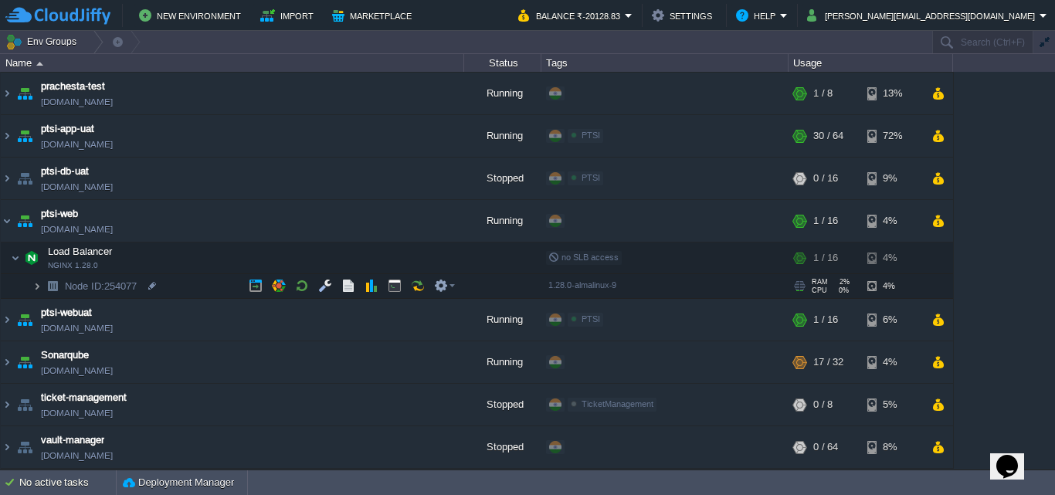
click at [41, 286] on img at bounding box center [36, 286] width 9 height 24
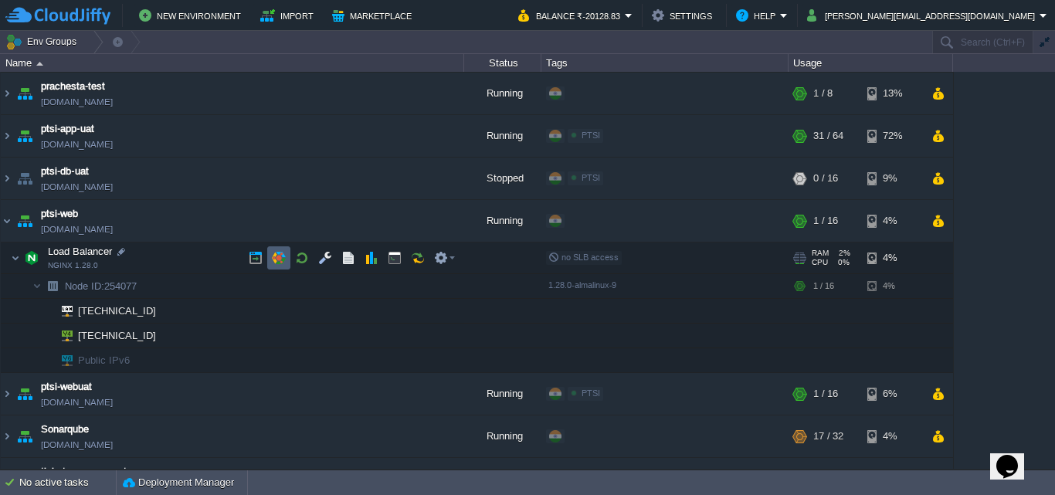
click at [281, 259] on button "button" at bounding box center [279, 258] width 14 height 14
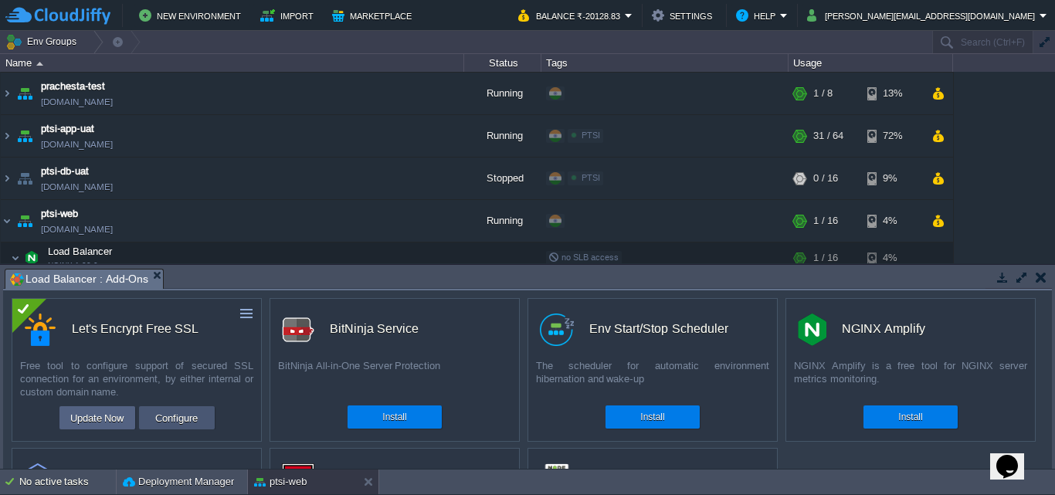
click at [190, 413] on button "Configure" at bounding box center [177, 418] width 52 height 19
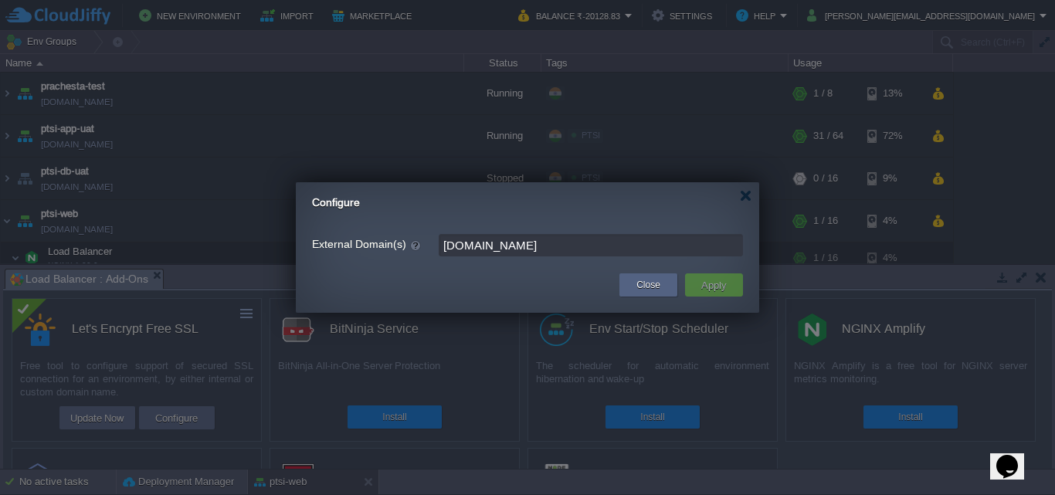
click at [560, 246] on input "ptsi.loyal-genie.com" at bounding box center [591, 245] width 304 height 22
drag, startPoint x: 555, startPoint y: 249, endPoint x: 383, endPoint y: 249, distance: 172.2
click at [383, 249] on div "External Domain(s) ptsi.loyal-genie.com" at bounding box center [527, 245] width 431 height 22
drag, startPoint x: 575, startPoint y: 253, endPoint x: 375, endPoint y: 232, distance: 201.9
click at [375, 232] on form "External Domain(s) ptsi.loyal-genie.com" at bounding box center [527, 244] width 431 height 29
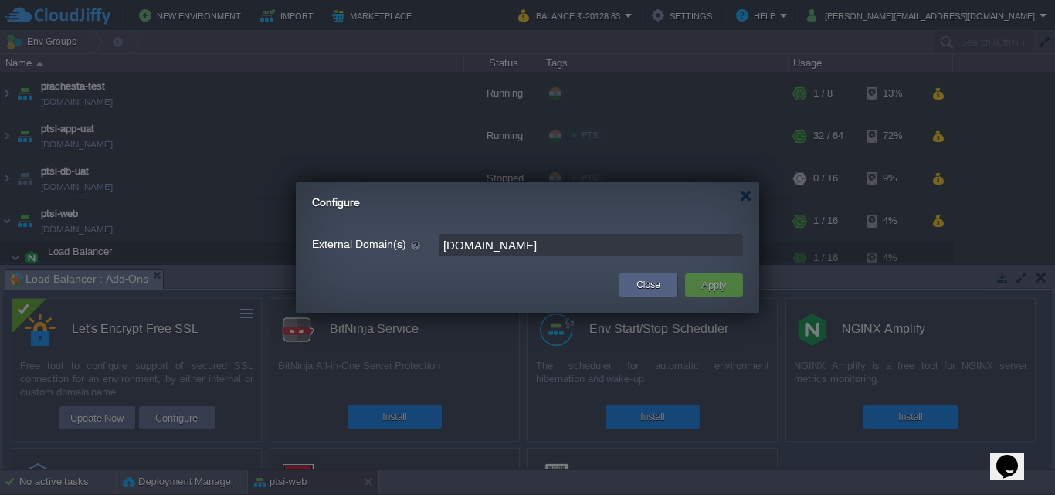
paste input "etod.ptsindia.net"
type input "ptsietod.ptsindia.net"
click at [721, 280] on button "Apply" at bounding box center [714, 285] width 35 height 19
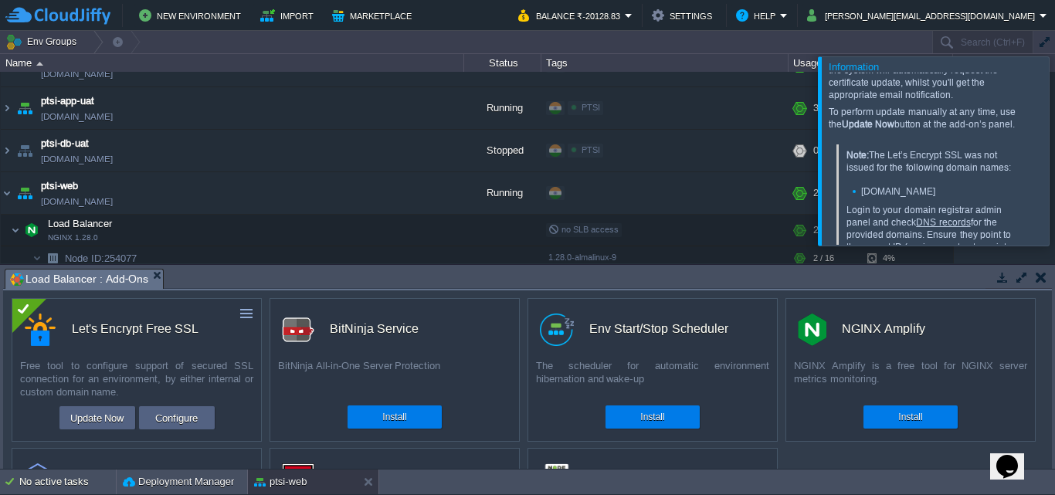
scroll to position [0, 0]
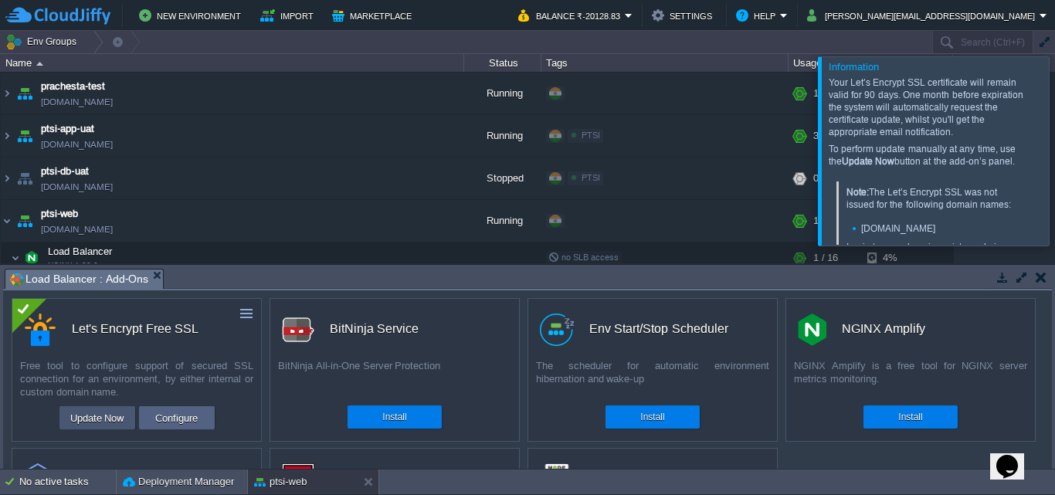
click at [104, 419] on button "Update Now" at bounding box center [97, 418] width 63 height 19
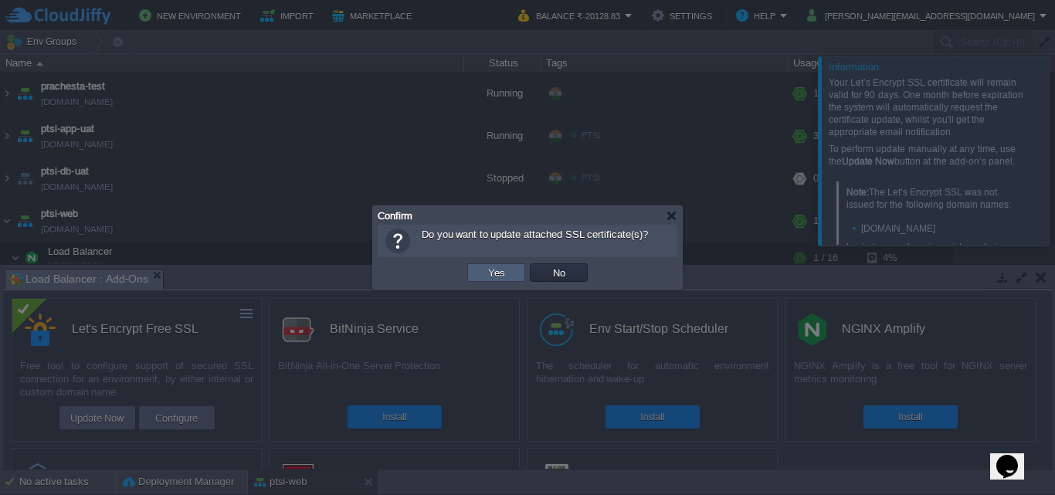
click at [484, 272] on button "Yes" at bounding box center [497, 273] width 26 height 14
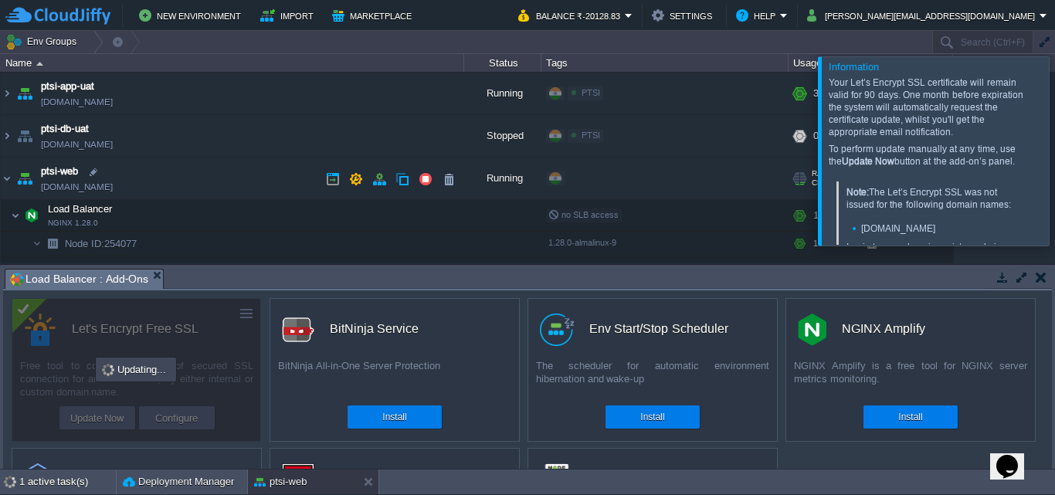
scroll to position [1606, 0]
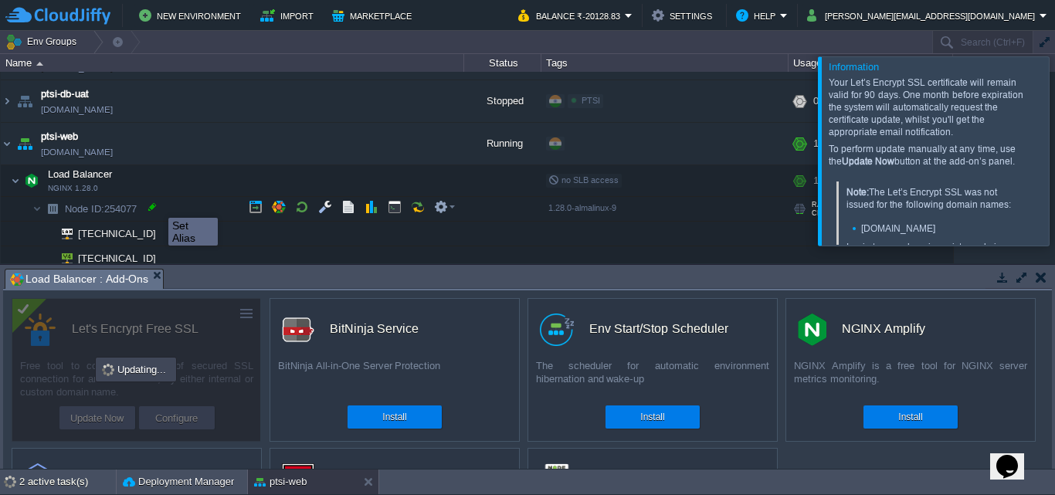
click at [157, 204] on div at bounding box center [152, 207] width 14 height 14
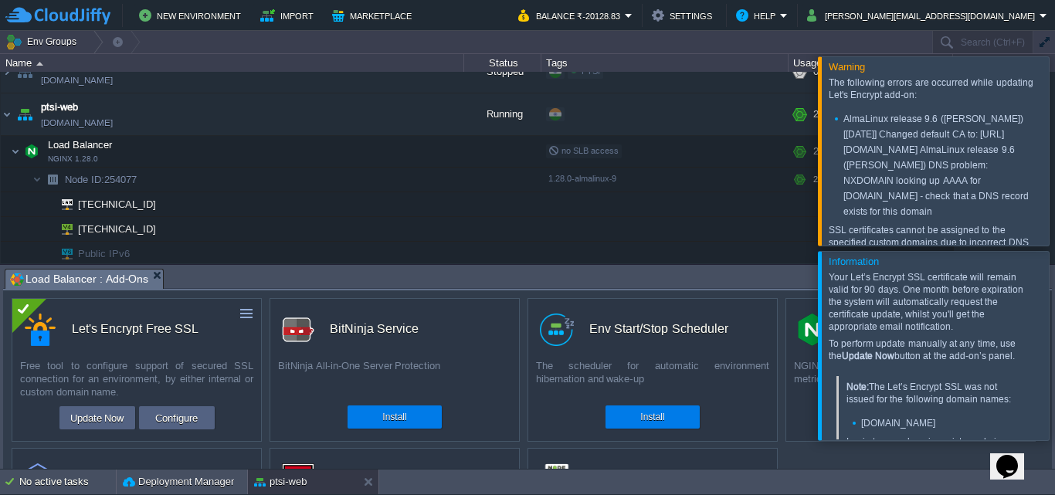
scroll to position [76, 0]
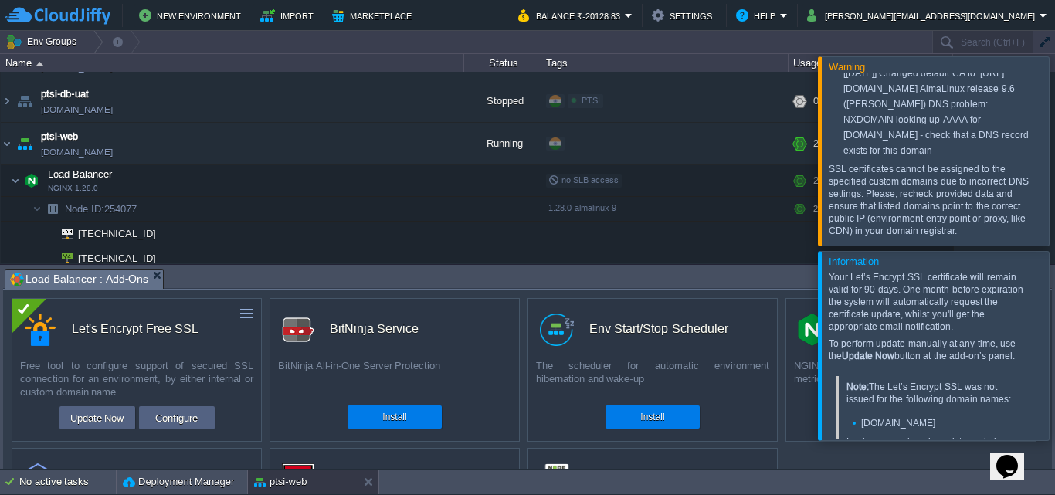
click at [1054, 152] on div at bounding box center [1074, 150] width 0 height 188
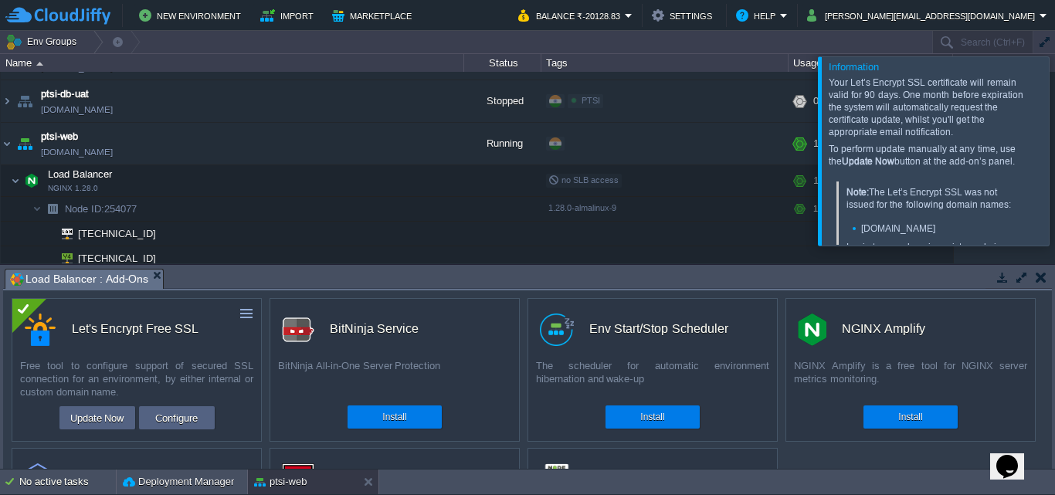
click at [154, 280] on em "Load Balancer : Add-Ons" at bounding box center [86, 279] width 153 height 19
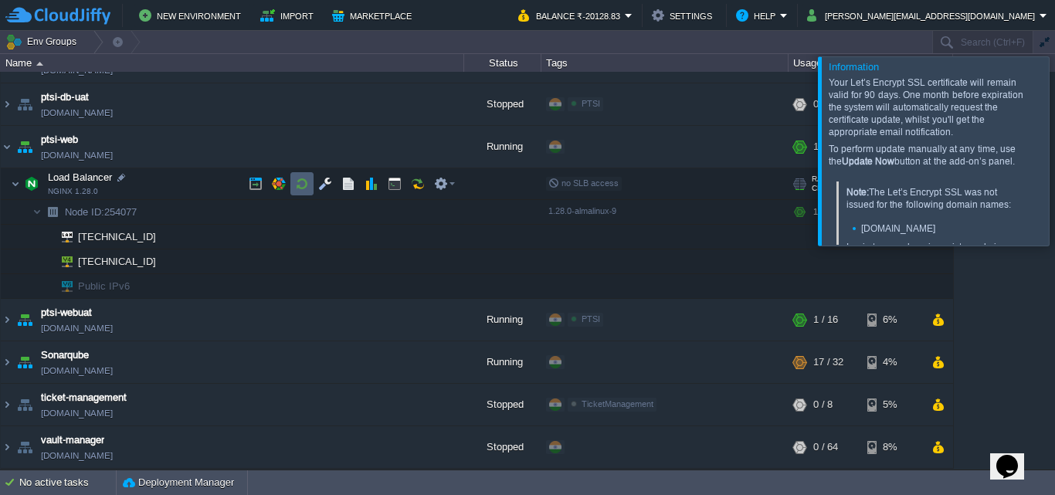
click at [300, 188] on button "button" at bounding box center [302, 184] width 14 height 14
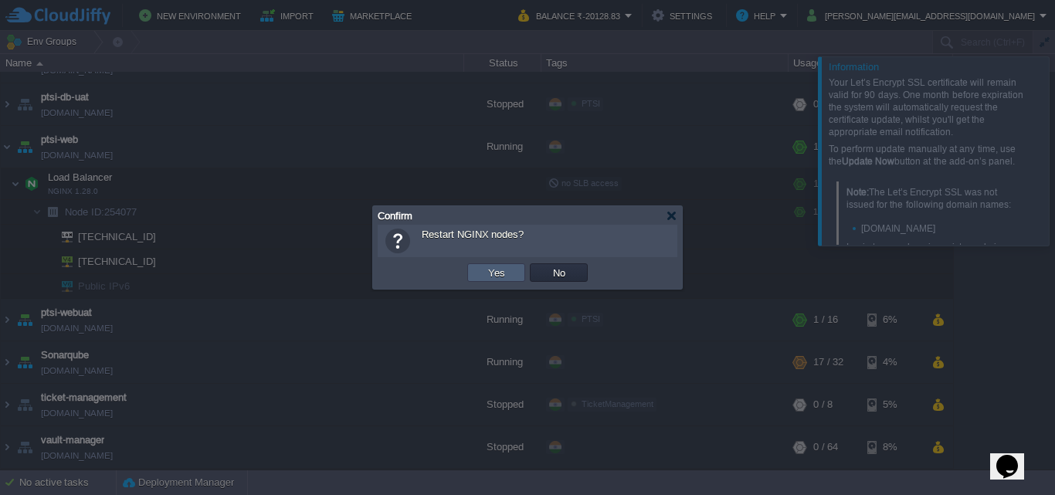
click at [502, 276] on button "Yes" at bounding box center [497, 273] width 26 height 14
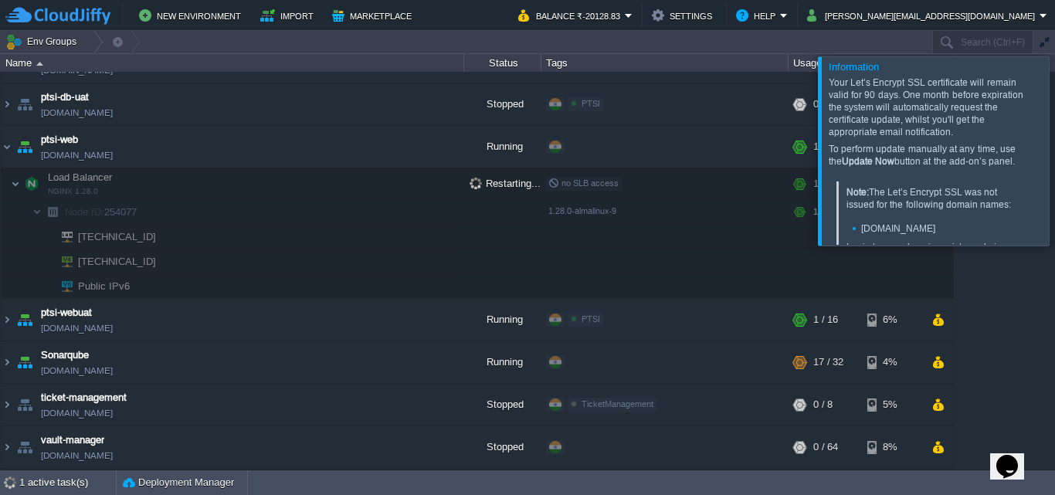
click at [1054, 145] on div at bounding box center [1074, 150] width 0 height 188
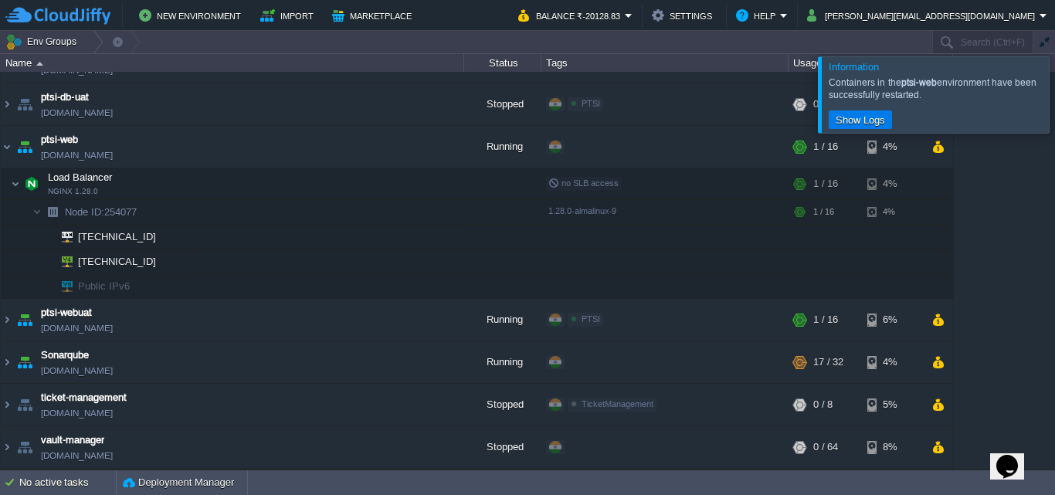
click at [1054, 100] on div at bounding box center [1074, 94] width 0 height 76
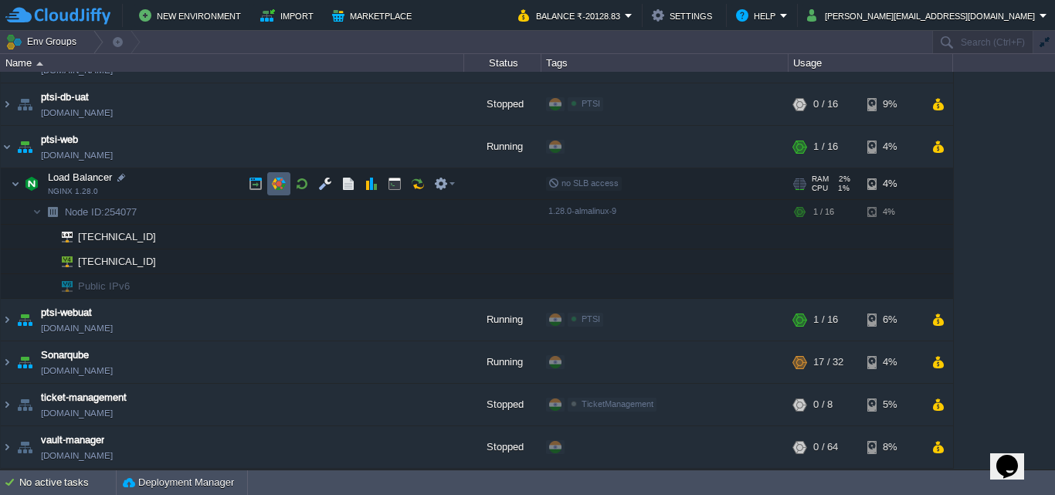
click at [284, 177] on td at bounding box center [278, 183] width 23 height 23
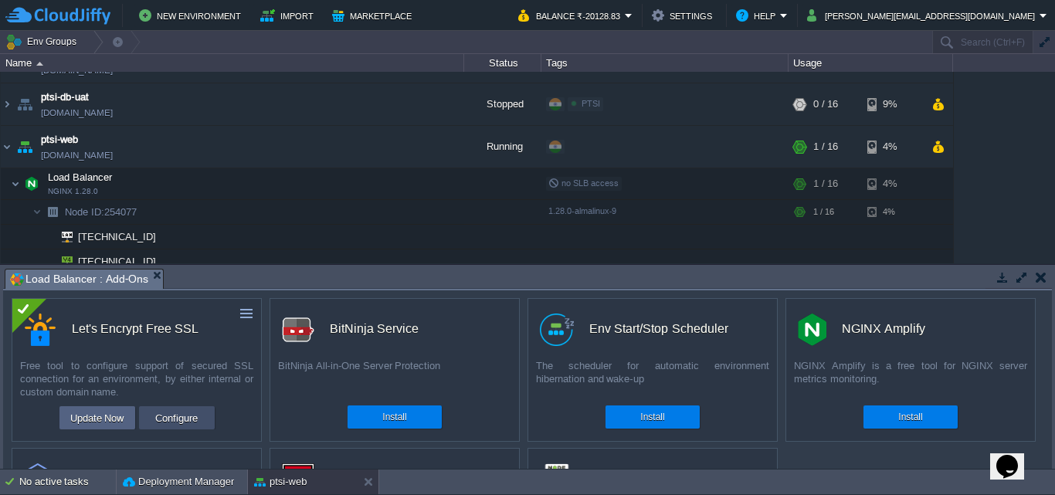
click at [156, 423] on button "Configure" at bounding box center [177, 418] width 52 height 19
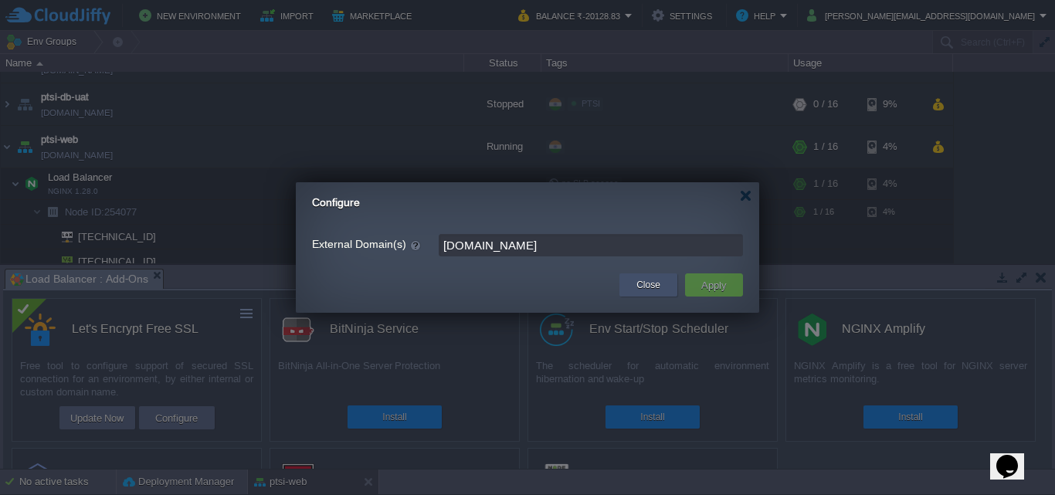
click at [644, 283] on button "Close" at bounding box center [648, 284] width 24 height 15
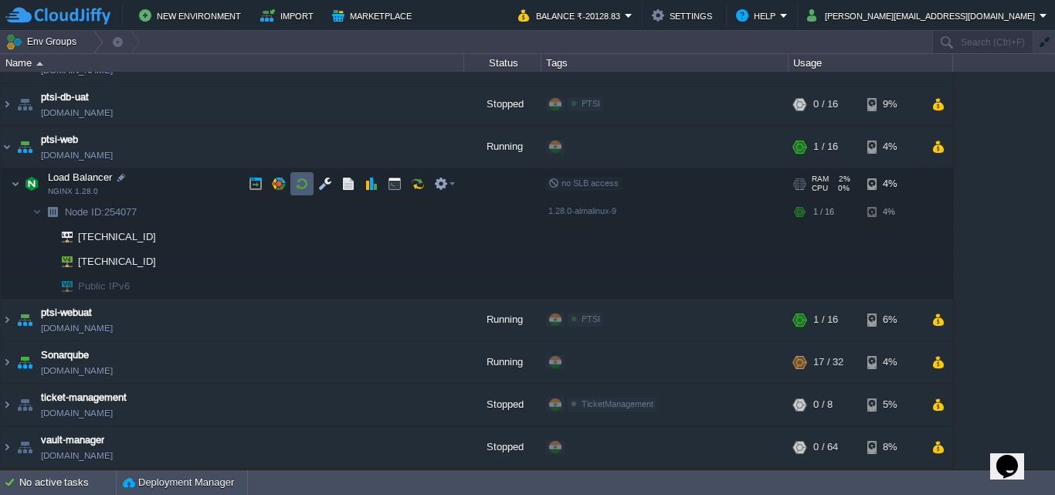
click at [312, 186] on td at bounding box center [301, 183] width 23 height 23
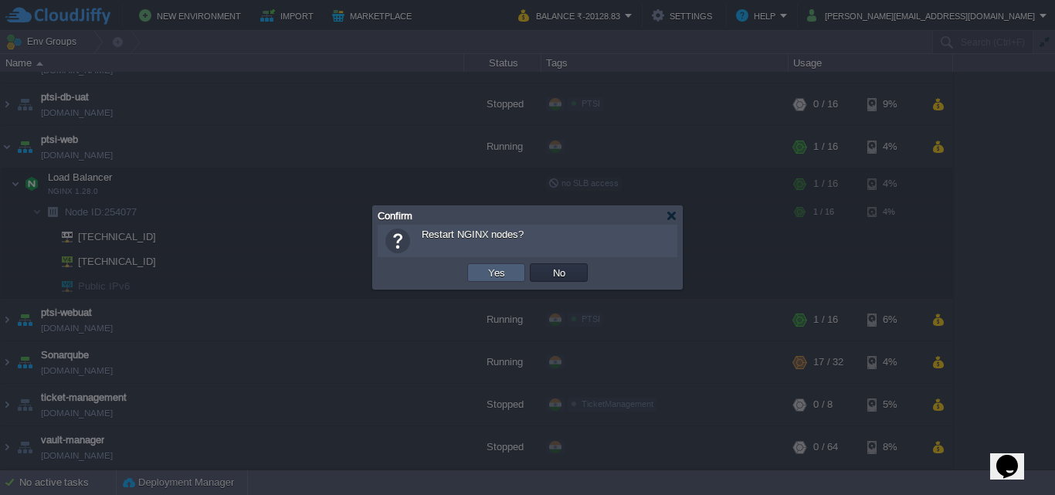
click at [497, 272] on button "Yes" at bounding box center [497, 273] width 26 height 14
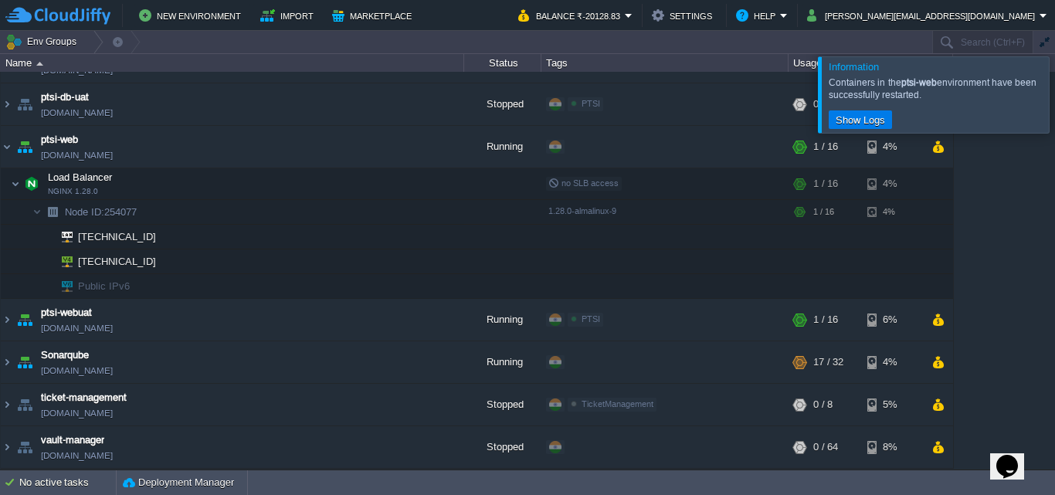
click at [1054, 101] on div at bounding box center [1074, 94] width 0 height 76
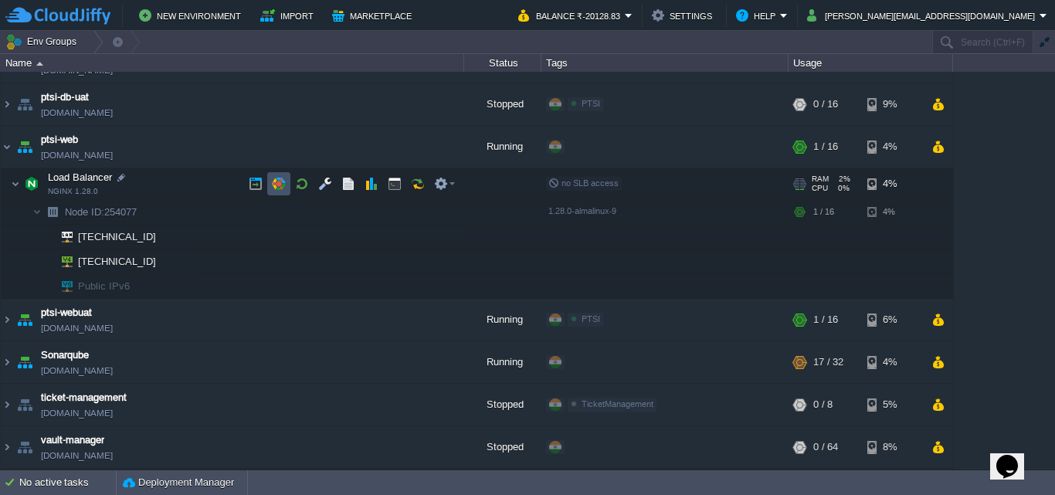
click at [277, 188] on button "button" at bounding box center [279, 184] width 14 height 14
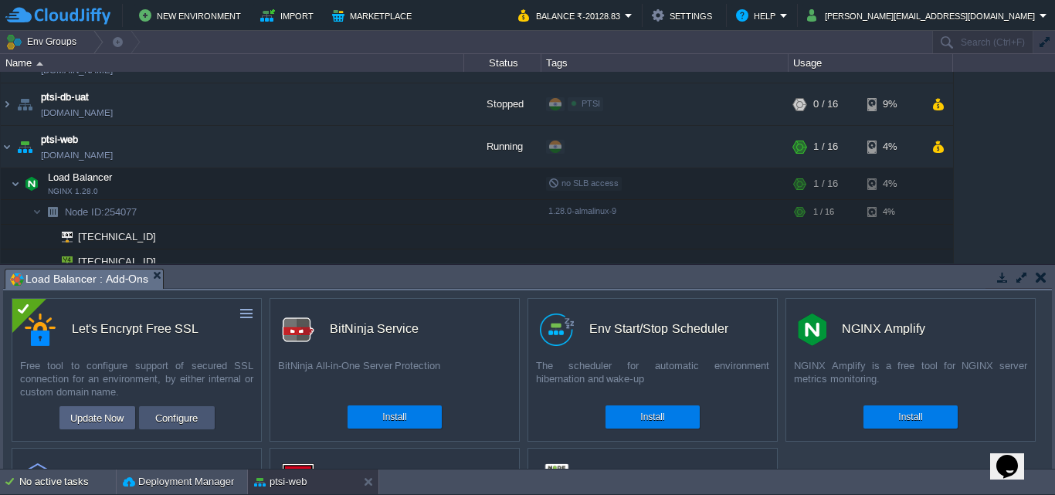
click at [177, 418] on button "Configure" at bounding box center [177, 418] width 52 height 19
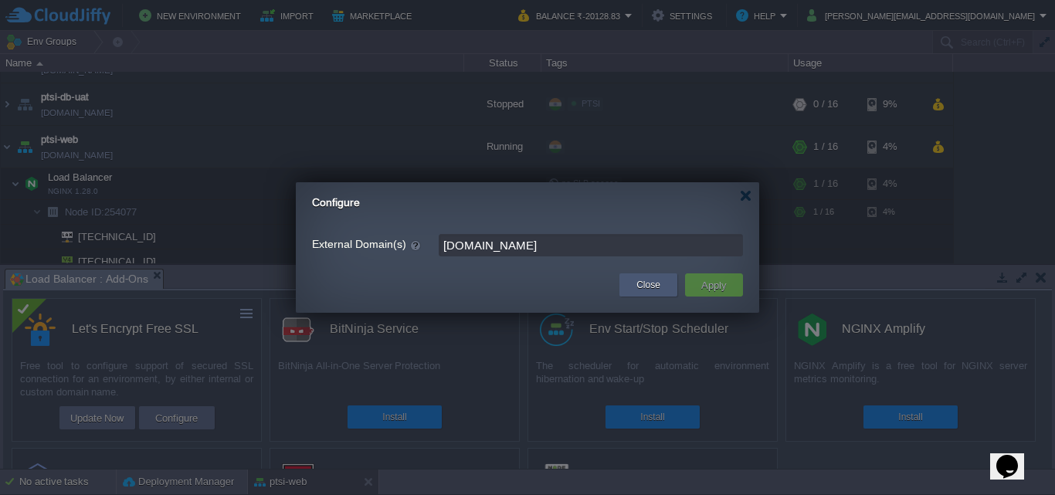
click at [638, 287] on button "Close" at bounding box center [648, 284] width 24 height 15
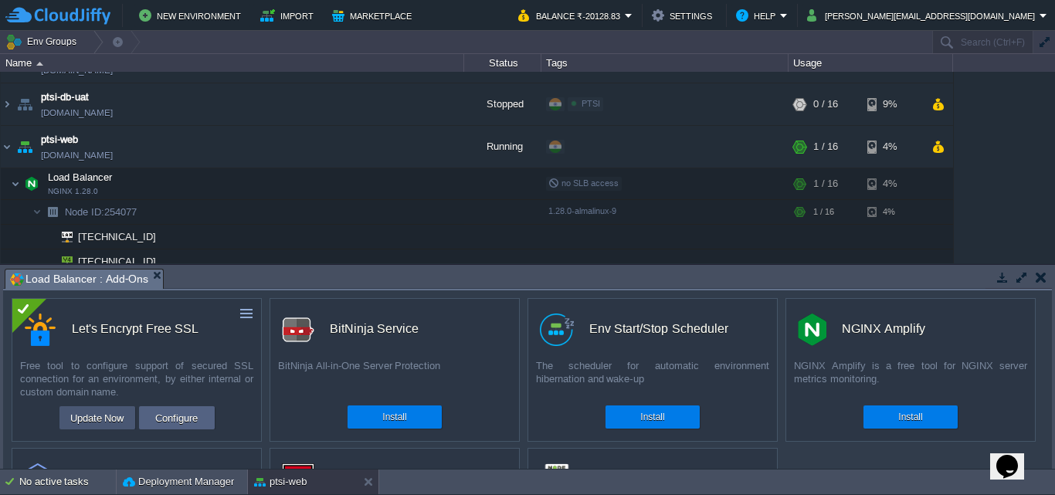
click at [107, 417] on button "Update Now" at bounding box center [97, 418] width 63 height 19
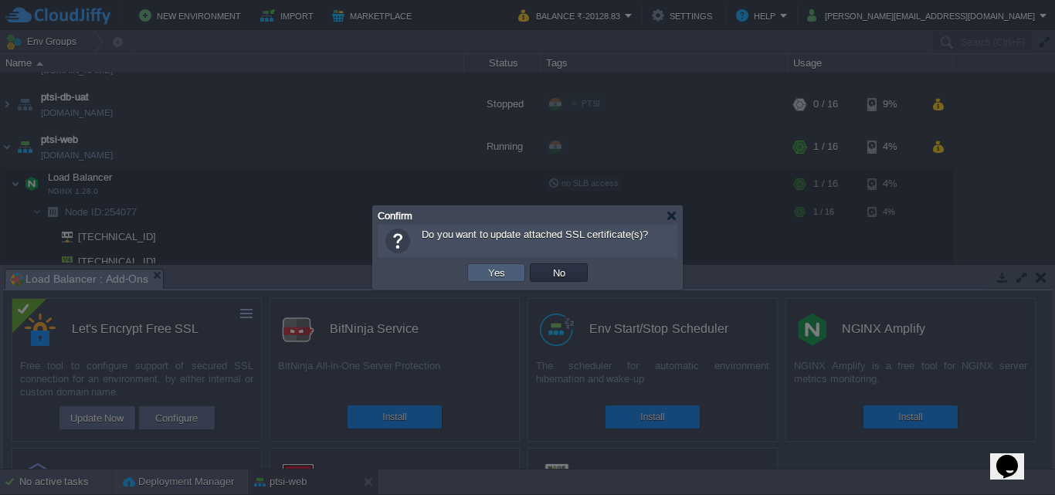
click at [494, 275] on button "Yes" at bounding box center [497, 273] width 26 height 14
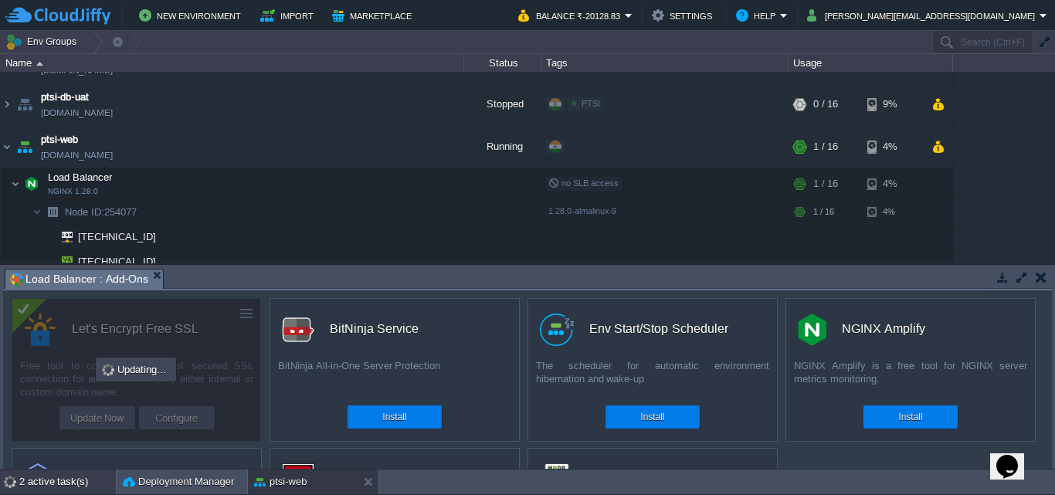
click at [49, 487] on div "2 active task(s)" at bounding box center [67, 482] width 97 height 25
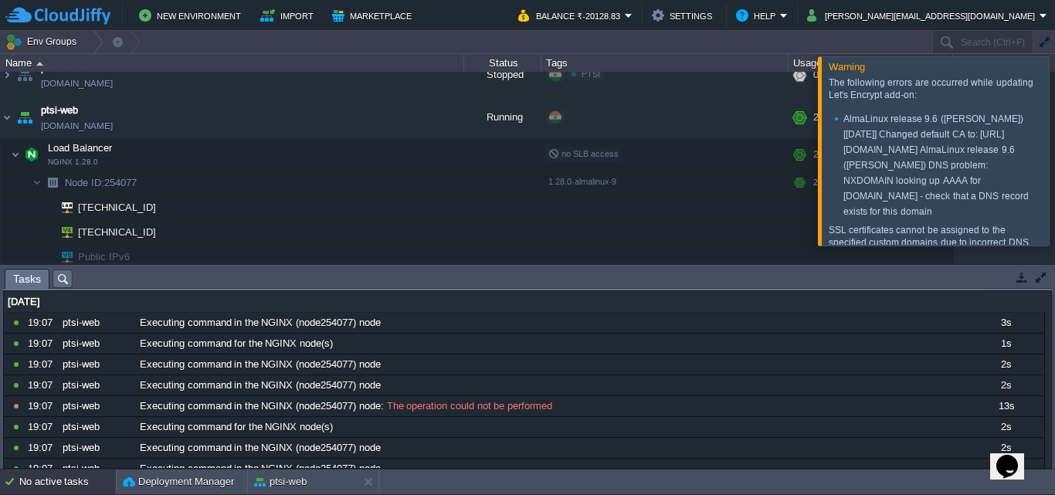
scroll to position [76, 0]
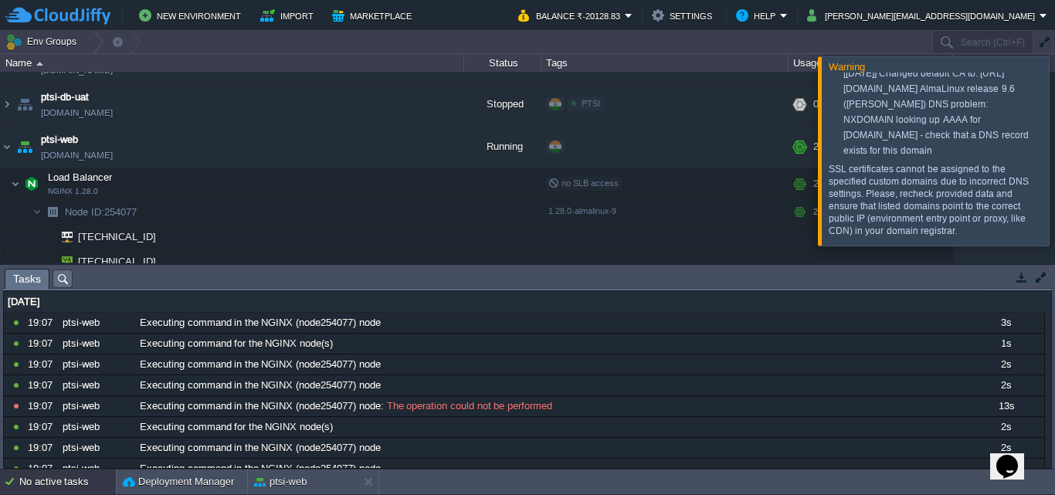
click at [1054, 150] on div at bounding box center [1074, 150] width 0 height 188
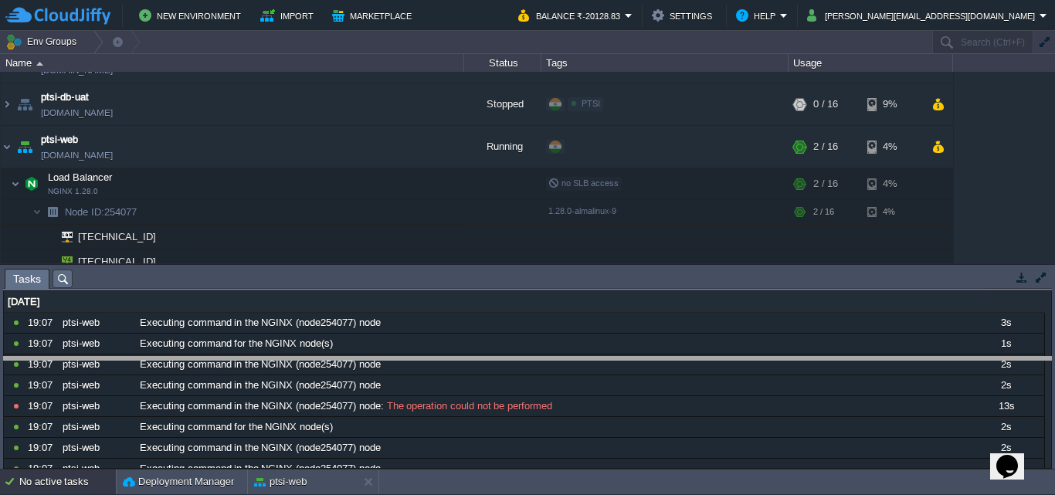
drag, startPoint x: 978, startPoint y: 280, endPoint x: 978, endPoint y: 290, distance: 10.0
